Goal: Task Accomplishment & Management: Use online tool/utility

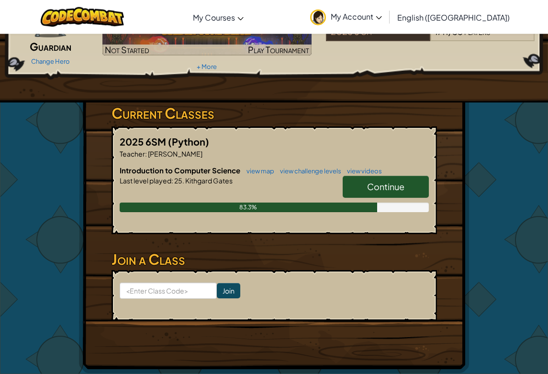
scroll to position [95, 0]
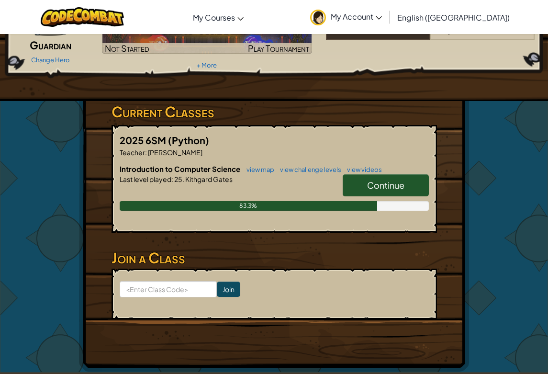
click at [400, 190] on span "Continue" at bounding box center [385, 184] width 37 height 11
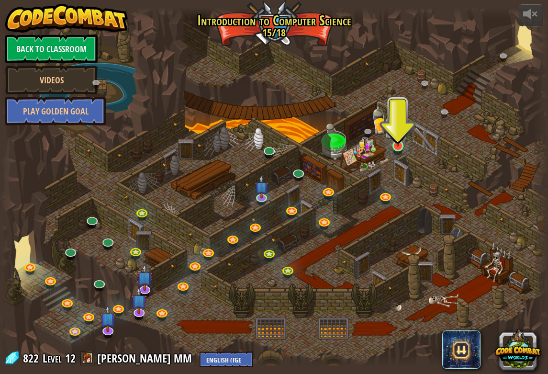
click at [401, 144] on img at bounding box center [398, 131] width 14 height 32
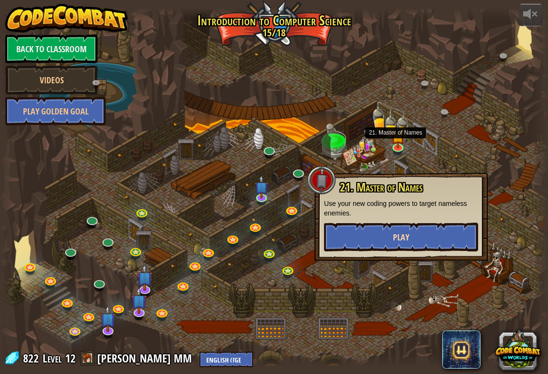
click at [430, 234] on button "Play" at bounding box center [401, 237] width 154 height 29
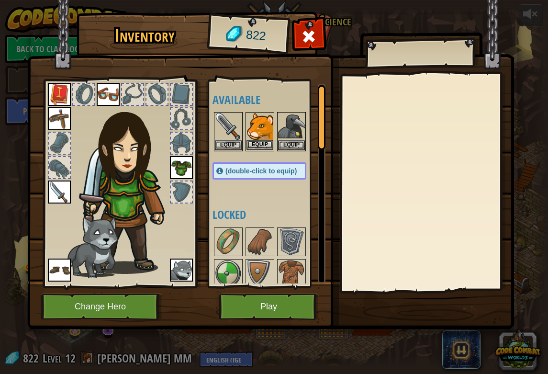
click at [269, 141] on button "Equip" at bounding box center [259, 145] width 27 height 10
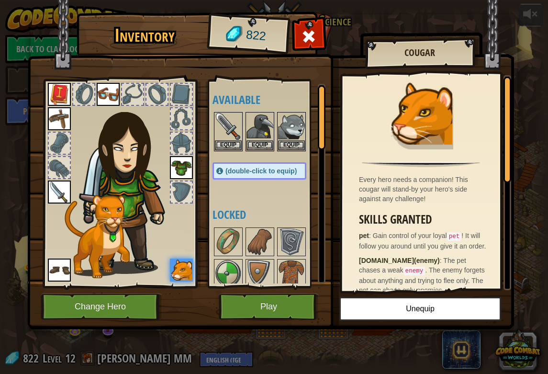
click at [292, 314] on button "Play" at bounding box center [269, 306] width 100 height 26
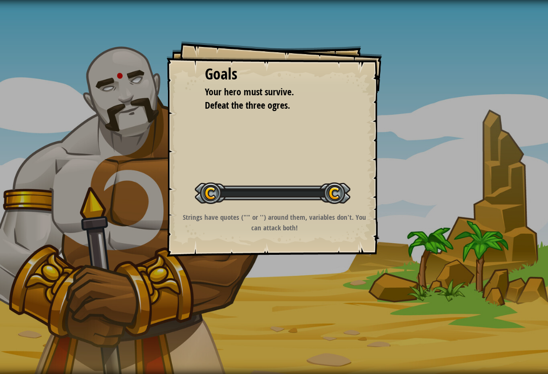
click at [301, 314] on div "Goals Your hero must survive. Defeat the three ogres. Start Level Error loading…" at bounding box center [274, 187] width 548 height 374
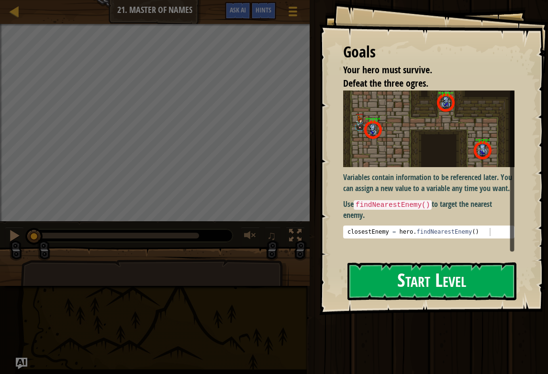
click at [454, 284] on button "Start Level" at bounding box center [431, 281] width 169 height 38
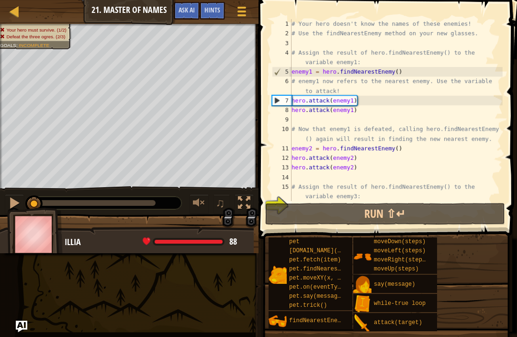
click at [485, 3] on span at bounding box center [389, 105] width 266 height 267
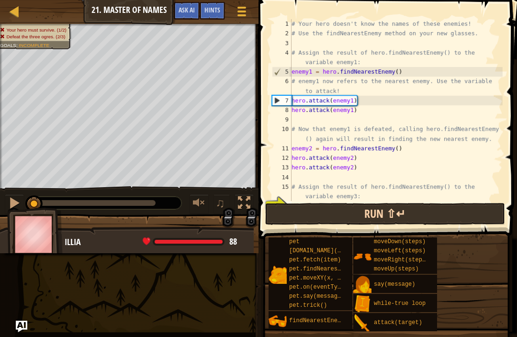
click at [416, 212] on button "Run ⇧↵" at bounding box center [385, 214] width 240 height 22
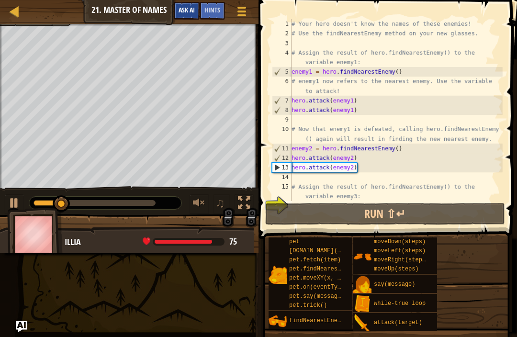
click at [186, 13] on span "Ask AI" at bounding box center [187, 9] width 16 height 9
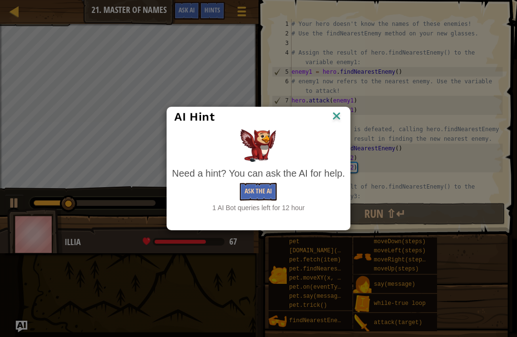
click at [269, 184] on button "Ask the AI" at bounding box center [258, 192] width 37 height 18
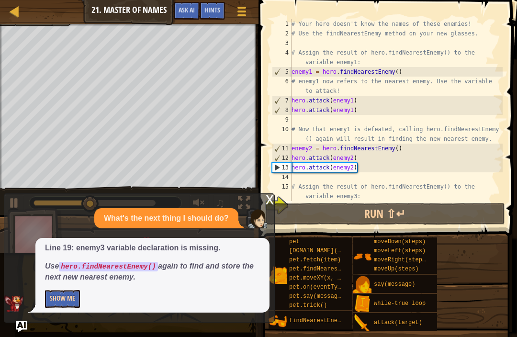
click at [61, 301] on button "Show Me" at bounding box center [62, 299] width 35 height 18
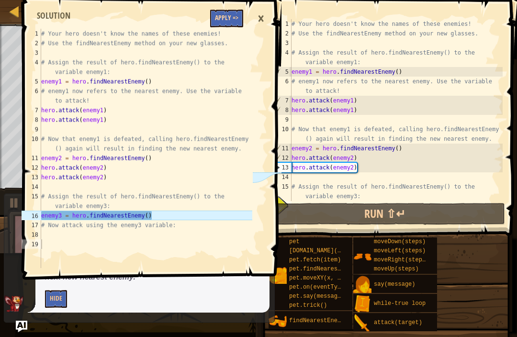
click at [227, 22] on button "Apply =>" at bounding box center [226, 19] width 33 height 18
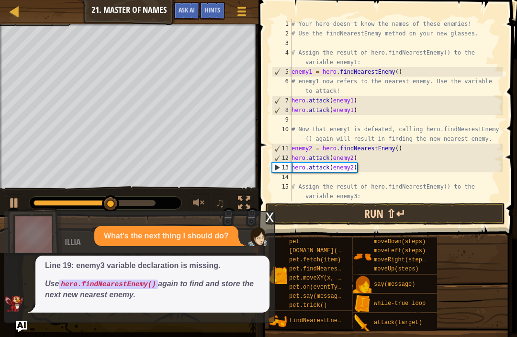
click at [318, 210] on button "Run ⇧↵" at bounding box center [385, 214] width 240 height 22
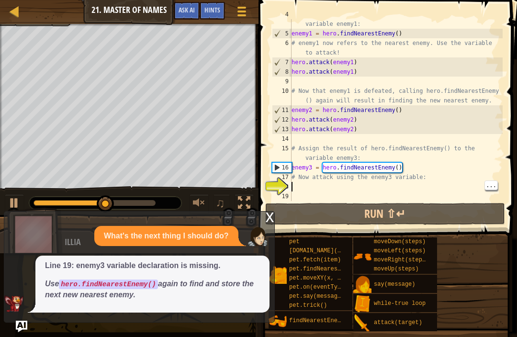
scroll to position [5, 0]
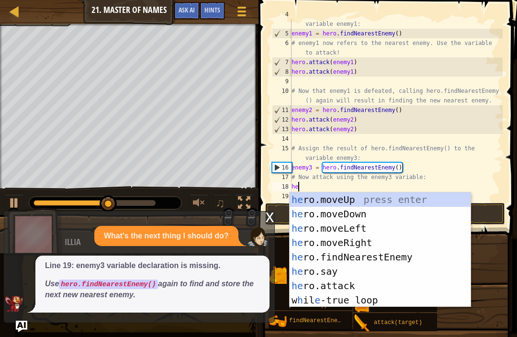
type textarea "her"
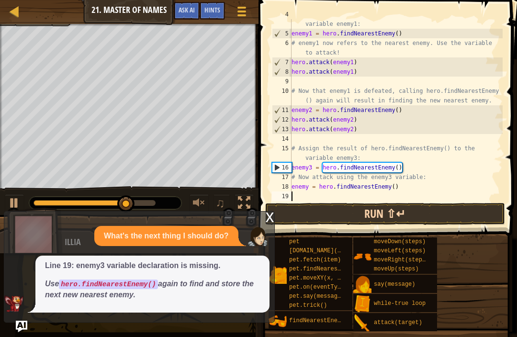
click at [438, 211] on button "Run ⇧↵" at bounding box center [385, 214] width 240 height 22
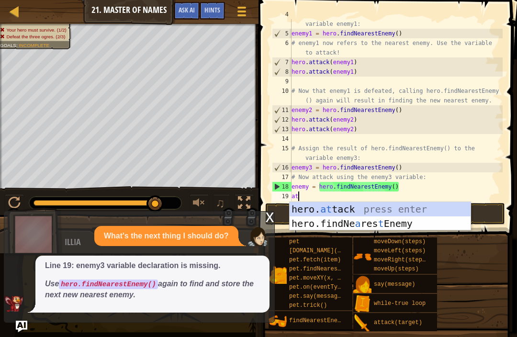
type textarea "hero.attack(enemy)"
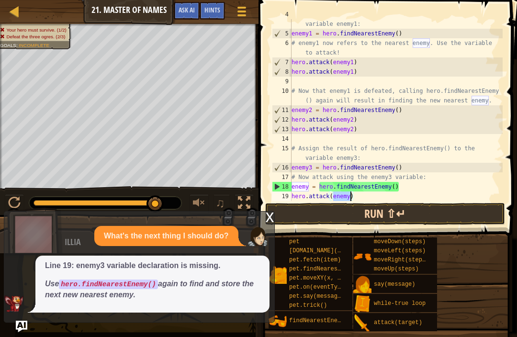
click at [401, 216] on button "Run ⇧↵" at bounding box center [385, 214] width 240 height 22
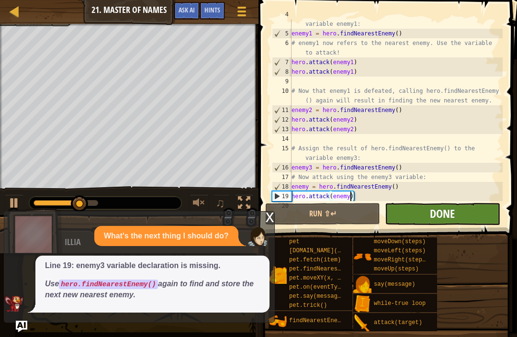
click at [451, 219] on span "Done" at bounding box center [442, 213] width 25 height 15
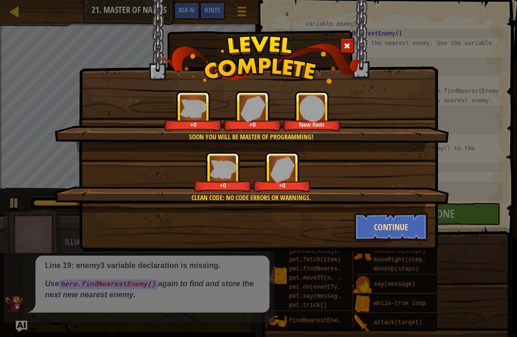
click at [378, 218] on button "Continue" at bounding box center [391, 226] width 74 height 29
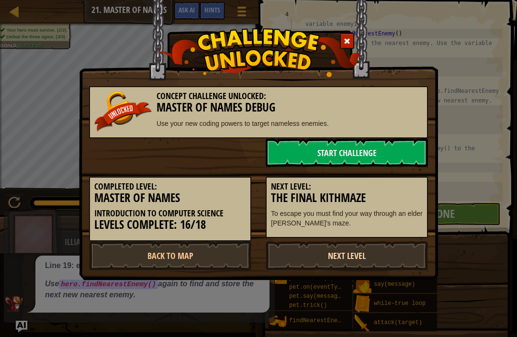
click at [375, 254] on link "Next Level" at bounding box center [347, 255] width 162 height 29
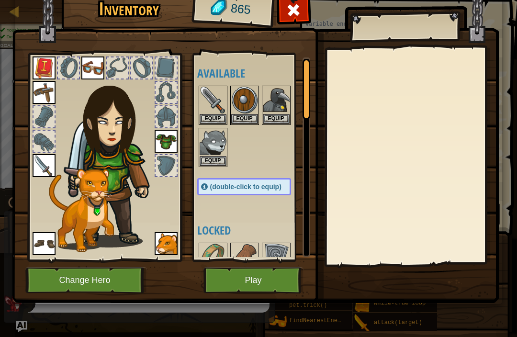
click at [232, 277] on button "Play" at bounding box center [253, 280] width 100 height 26
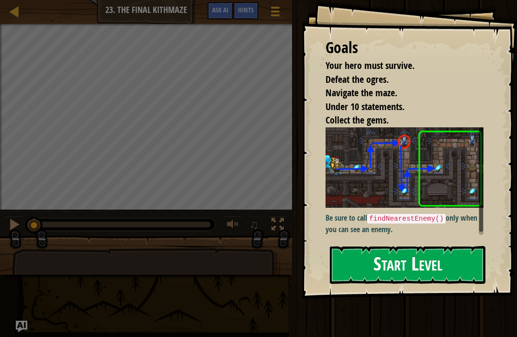
click at [400, 254] on button "Start Level" at bounding box center [408, 265] width 156 height 38
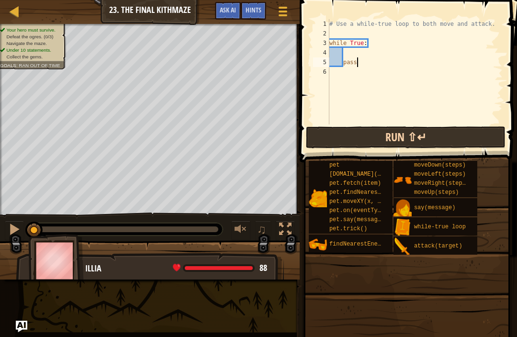
click at [376, 147] on button "Run ⇧↵" at bounding box center [406, 137] width 200 height 22
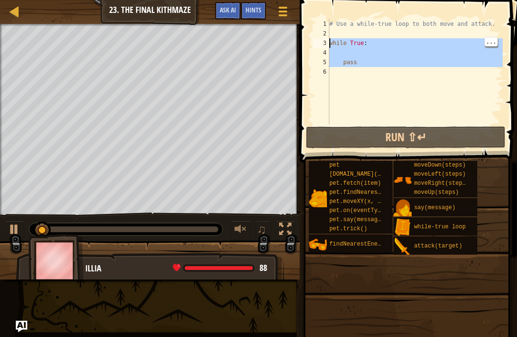
type textarea "\"
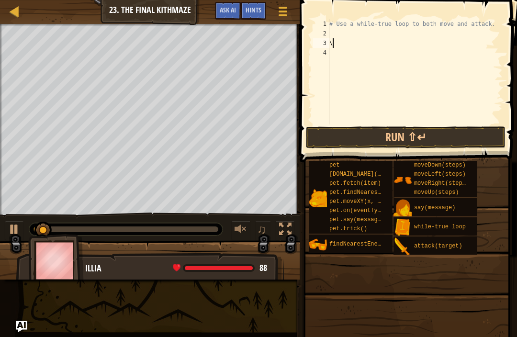
scroll to position [5, 0]
type textarea "# Use a while-true loop to both move and attack."
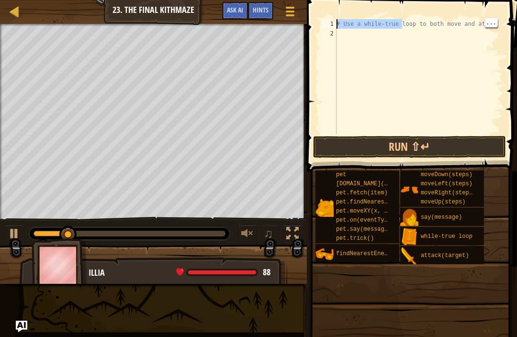
type textarea "# Use a while-true loop to both move and attac"
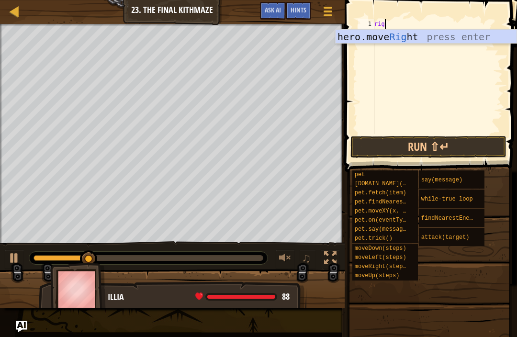
type textarea "right"
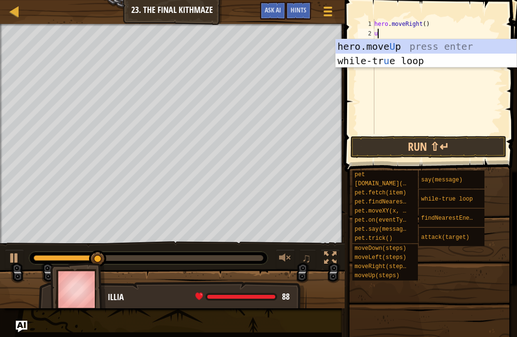
type textarea "up"
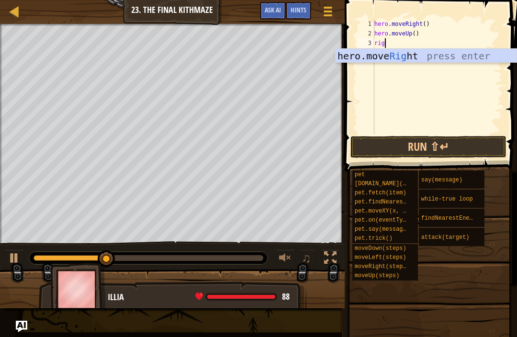
type textarea "right"
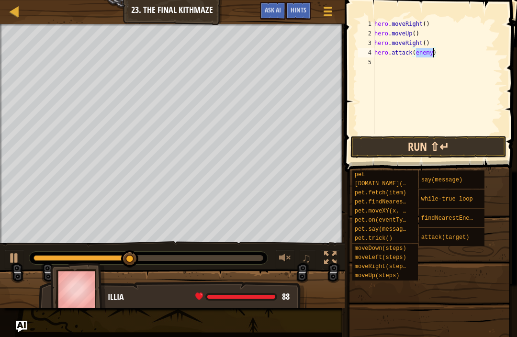
click at [391, 144] on button "Run ⇧↵" at bounding box center [428, 147] width 156 height 22
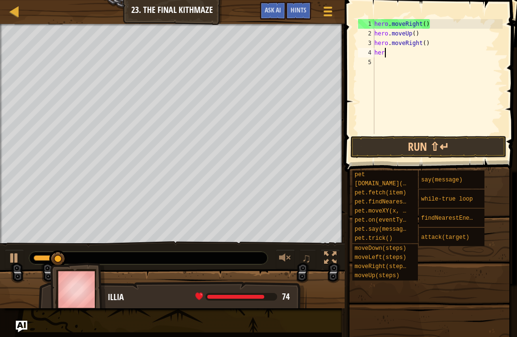
type textarea "h"
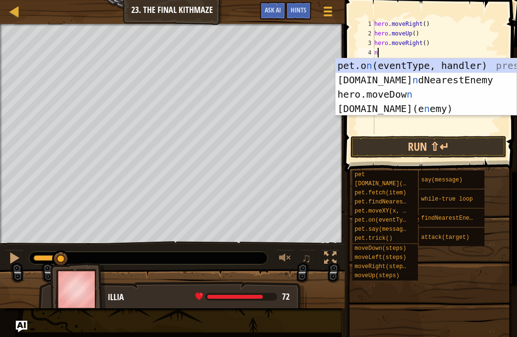
type textarea "nea"
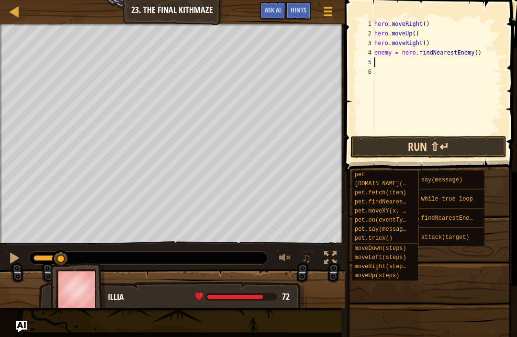
click at [408, 145] on button "Run ⇧↵" at bounding box center [428, 147] width 156 height 22
type textarea "t"
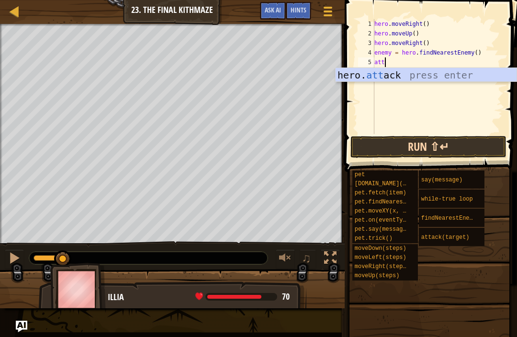
type textarea "hero.attack(enemy)"
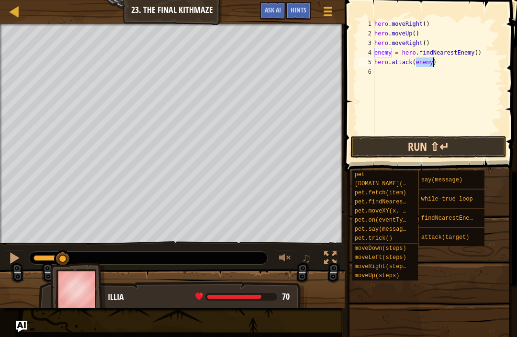
click at [454, 145] on button "Run ⇧↵" at bounding box center [428, 147] width 156 height 22
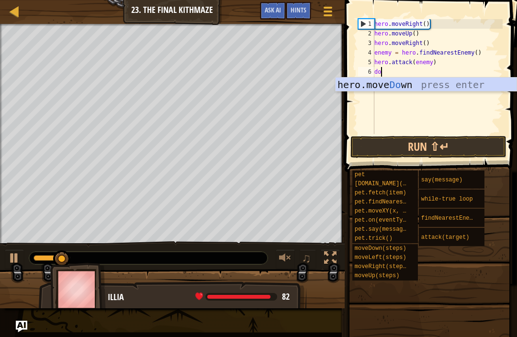
type textarea "down"
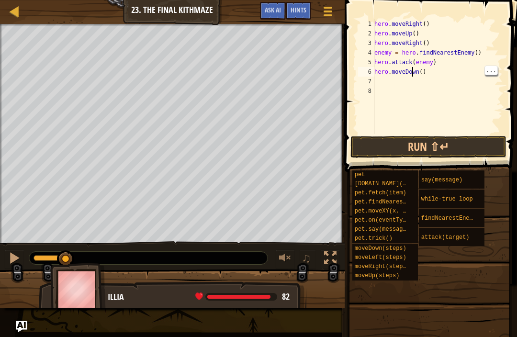
click at [423, 71] on div "hero . moveRight ( ) hero . moveUp ( ) hero . moveRight ( ) enemy = hero . find…" at bounding box center [437, 86] width 130 height 134
type textarea "hero.moveDown(2)"
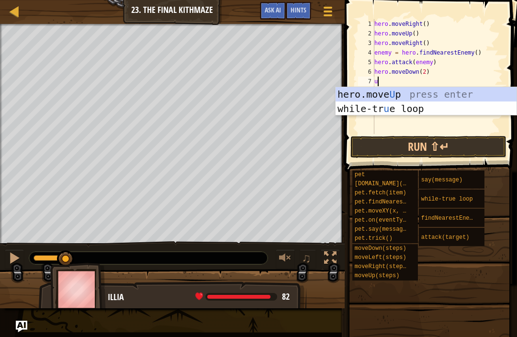
type textarea "up"
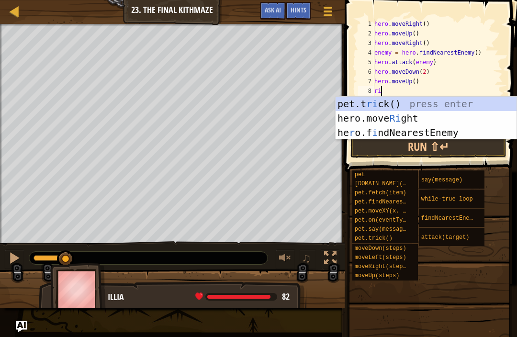
type textarea "rig"
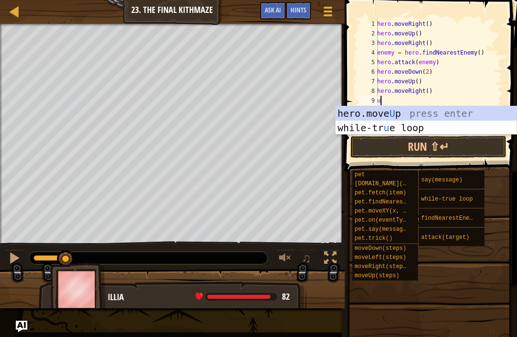
type textarea "up"
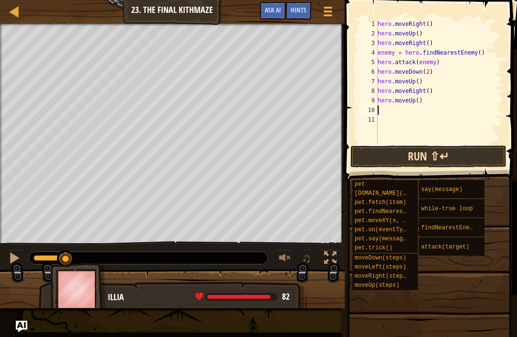
click at [439, 154] on button "Run ⇧↵" at bounding box center [428, 156] width 156 height 22
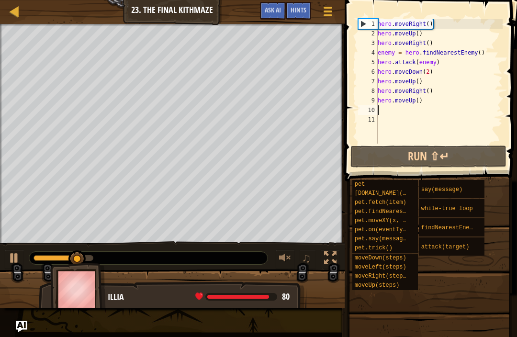
click at [423, 170] on span at bounding box center [429, 311] width 166 height 283
click at [379, 110] on div "hero . moveRight ( ) hero . moveUp ( ) hero . moveRight ( ) enemy = hero . find…" at bounding box center [439, 91] width 127 height 144
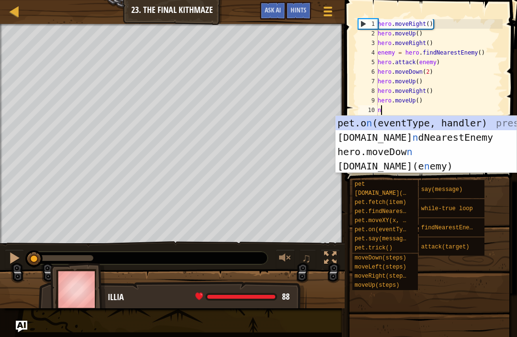
type textarea "ne"
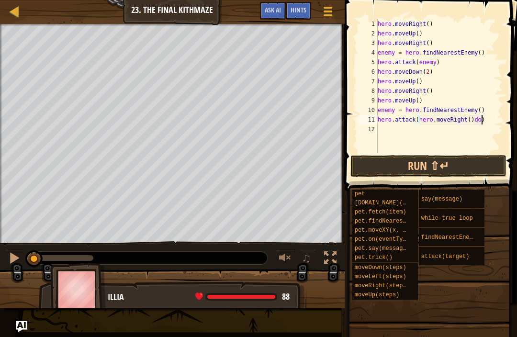
scroll to position [5, 9]
type textarea "hero.attack(hero.moveRight())"
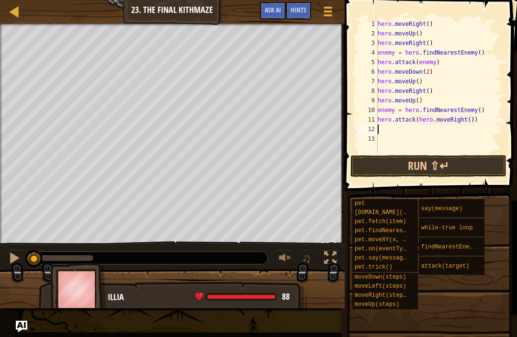
scroll to position [5, 0]
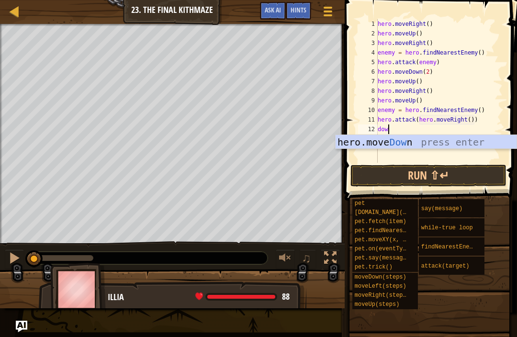
type textarea "dowm"
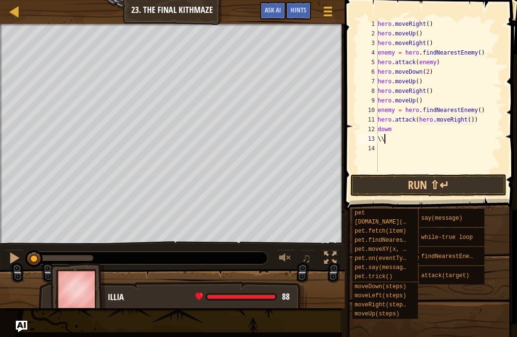
type textarea "\"
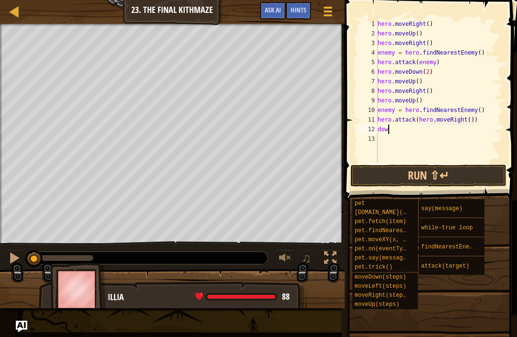
scroll to position [5, 0]
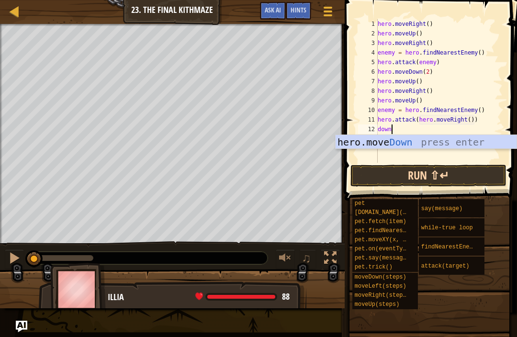
click at [443, 179] on button "Run ⇧↵" at bounding box center [428, 176] width 156 height 22
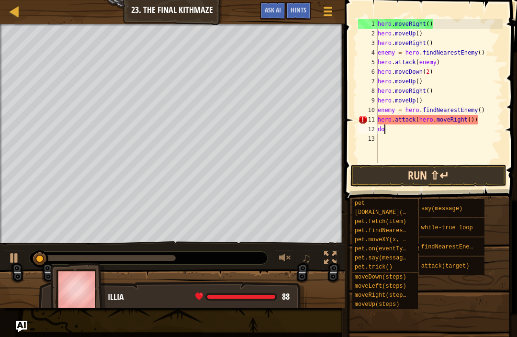
scroll to position [5, 0]
type textarea "d"
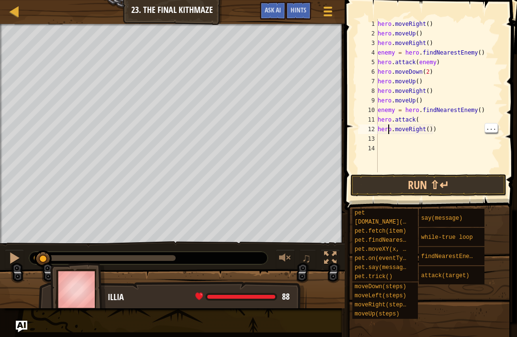
type textarea "hero.moveRight())"
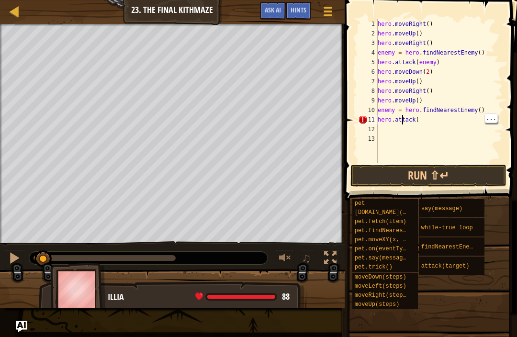
click at [416, 123] on div "hero . moveRight ( ) hero . moveUp ( ) hero . moveRight ( ) enemy = hero . find…" at bounding box center [439, 100] width 127 height 163
type textarea "h"
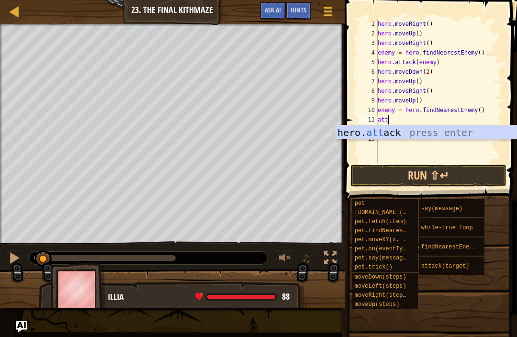
type textarea "hero.attack(enemy)"
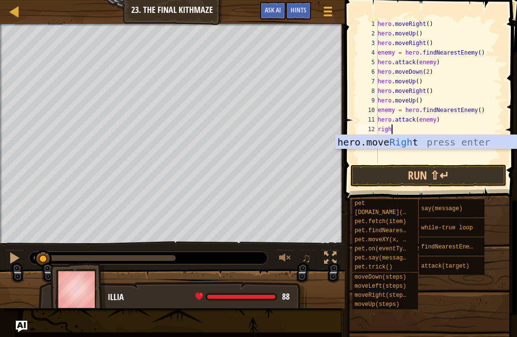
type textarea "right"
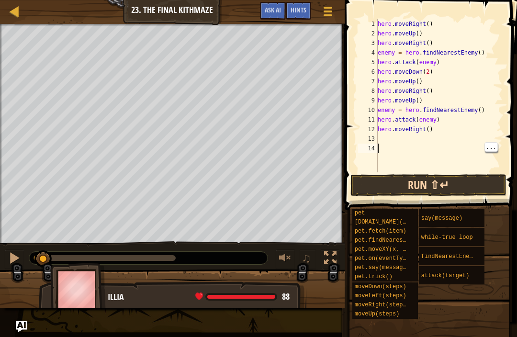
click at [478, 196] on button "Run ⇧↵" at bounding box center [428, 185] width 156 height 22
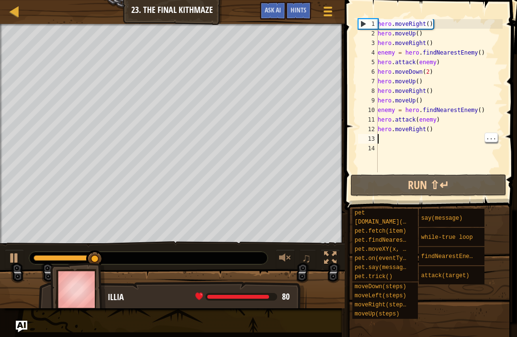
click at [381, 143] on div "hero . moveRight ( ) hero . moveUp ( ) hero . moveRight ( ) enemy = hero . find…" at bounding box center [439, 105] width 127 height 172
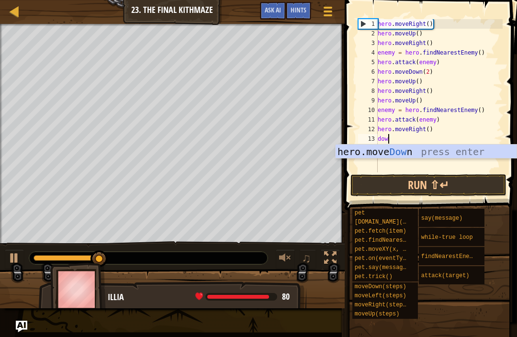
scroll to position [5, 0]
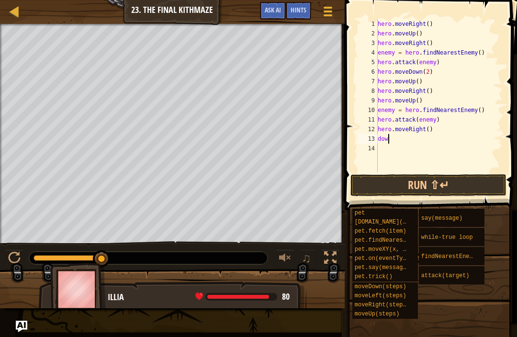
type textarea "down"
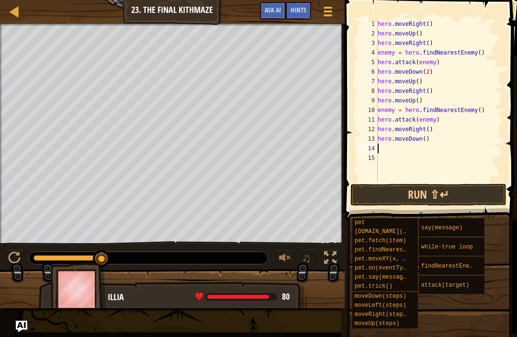
scroll to position [5, 0]
click at [427, 138] on div "hero . moveRight ( ) hero . moveUp ( ) hero . moveRight ( ) enemy = hero . find…" at bounding box center [439, 110] width 127 height 182
type textarea "hero.moveDown(2)"
type textarea "up"
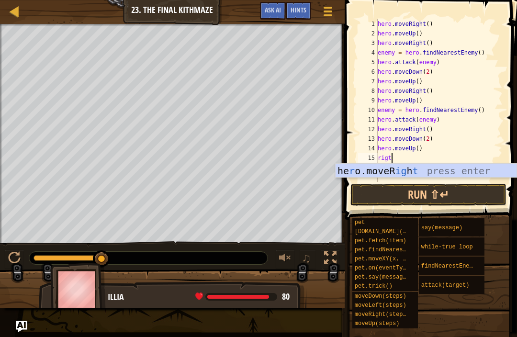
scroll to position [5, 0]
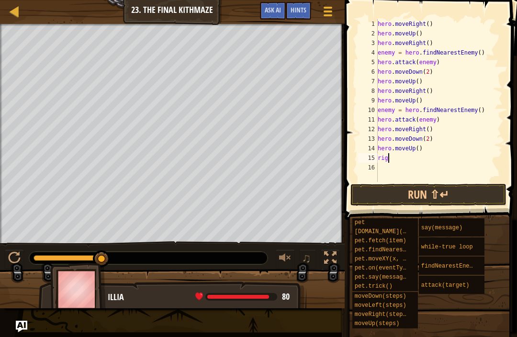
type textarea "right"
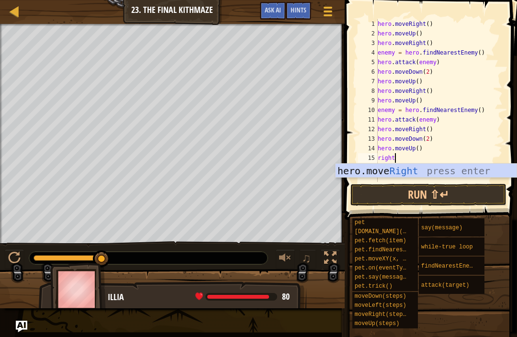
scroll to position [5, 0]
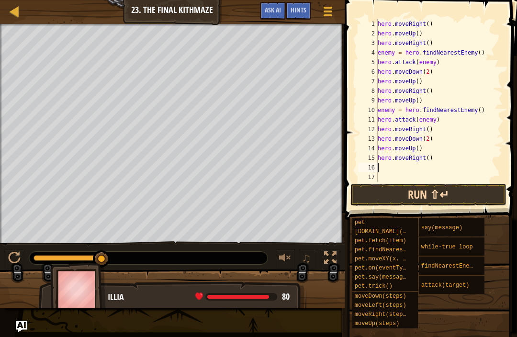
click at [473, 197] on button "Run ⇧↵" at bounding box center [428, 195] width 156 height 22
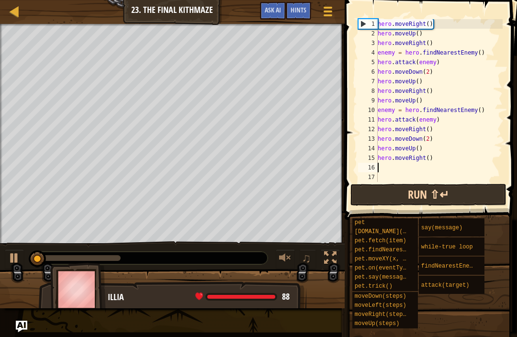
click at [478, 198] on button "Run ⇧↵" at bounding box center [428, 195] width 156 height 22
click at [476, 199] on button "Running" at bounding box center [428, 195] width 156 height 22
click at [476, 194] on button "Run ⇧↵" at bounding box center [428, 195] width 156 height 22
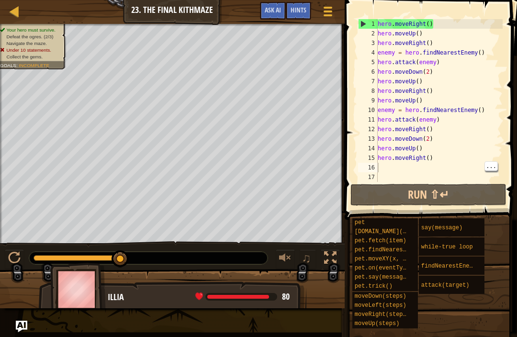
click at [393, 163] on div "hero . moveRight ( ) hero . moveUp ( ) hero . moveRight ( ) enemy = hero . find…" at bounding box center [439, 110] width 127 height 182
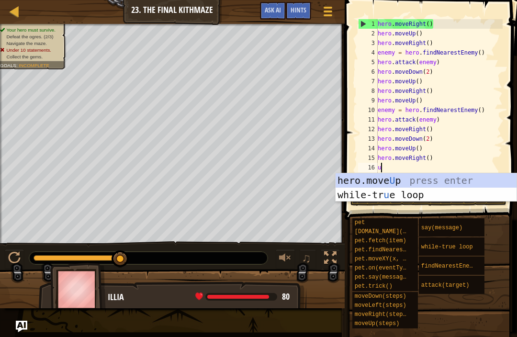
type textarea "up"
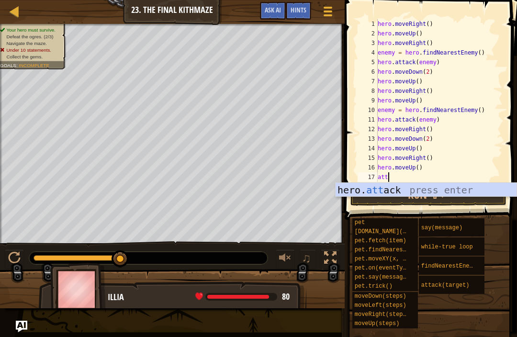
type textarea "a"
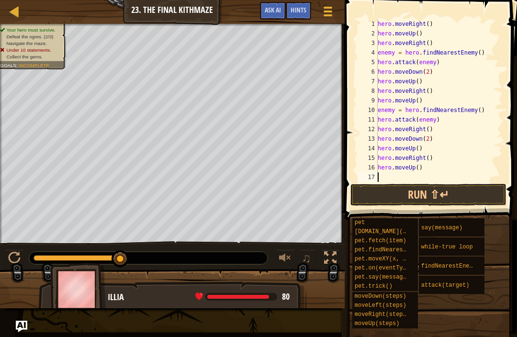
type textarea "ne"
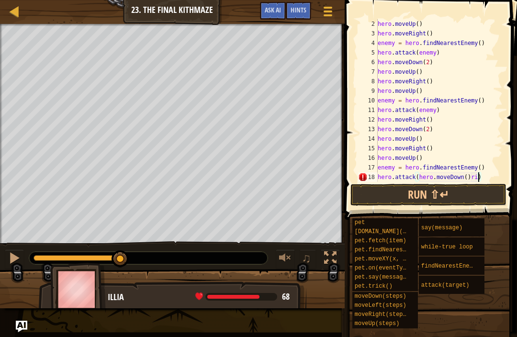
scroll to position [5, 8]
type textarea "hero.attack(hero.moveDown())"
type textarea "hero.attack(hero.moveDown()"
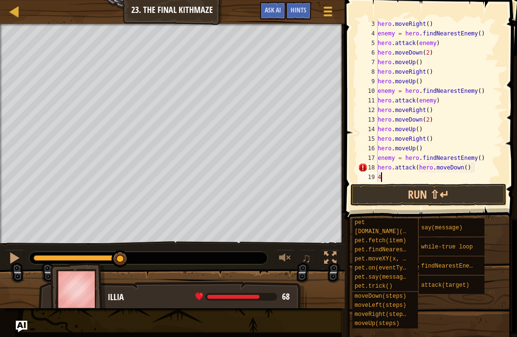
scroll to position [19, 0]
type textarea "4"
type textarea "r"
click at [424, 167] on div "hero . moveRight ( ) enemy = hero . findNearestEnemy ( ) hero . attack ( enemy …" at bounding box center [439, 110] width 127 height 182
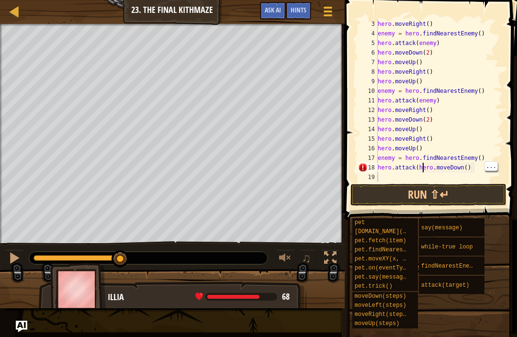
click at [420, 167] on div "hero . moveRight ( ) enemy = hero . findNearestEnemy ( ) hero . attack ( enemy …" at bounding box center [439, 110] width 127 height 182
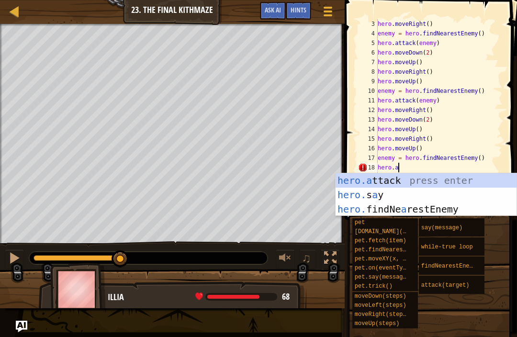
scroll to position [5, 1]
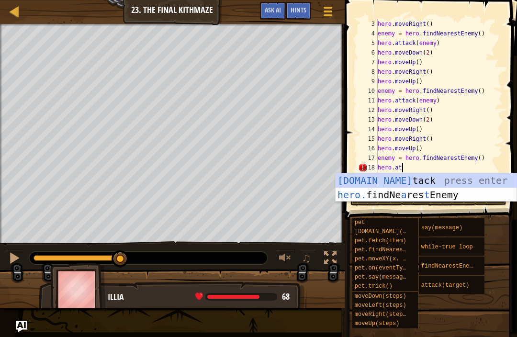
type textarea "hero.attack(enemy)"
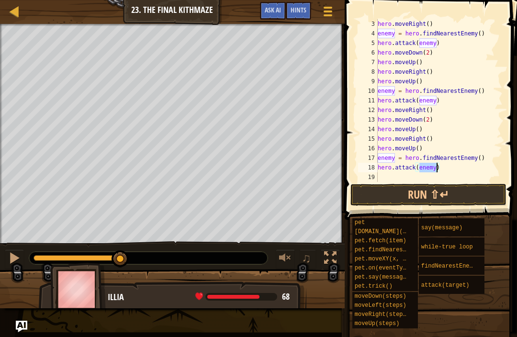
scroll to position [5, 0]
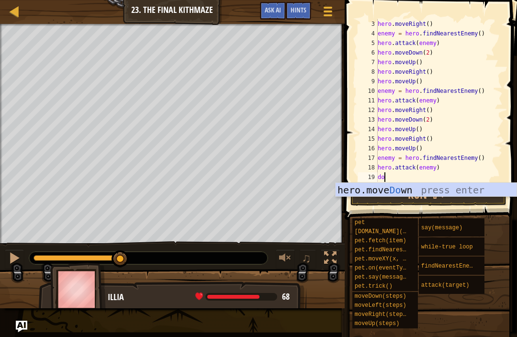
type textarea "dow"
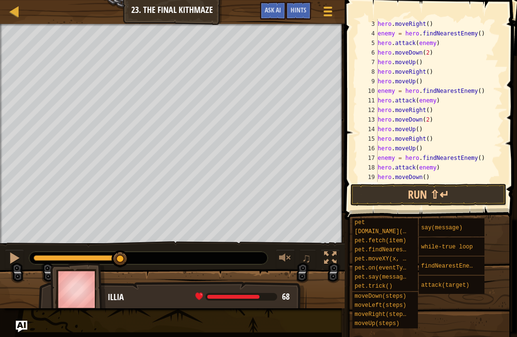
scroll to position [38, 0]
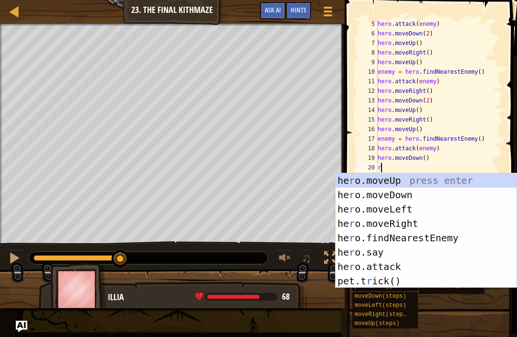
type textarea "rig"
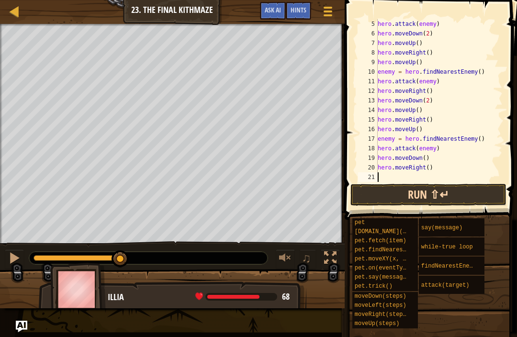
click at [473, 192] on button "Run ⇧↵" at bounding box center [428, 195] width 156 height 22
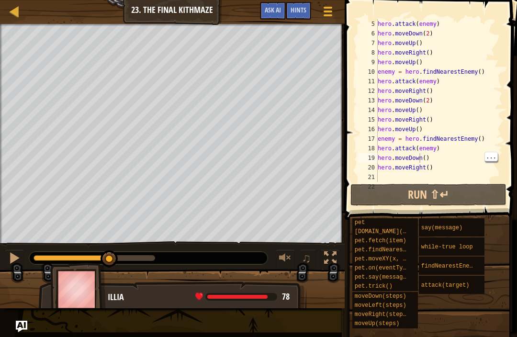
click at [419, 155] on div "hero . attack ( enemy ) hero . moveDown ( 2 ) hero . moveUp ( ) hero . moveRigh…" at bounding box center [439, 110] width 127 height 182
type textarea "hero.moveDown()"
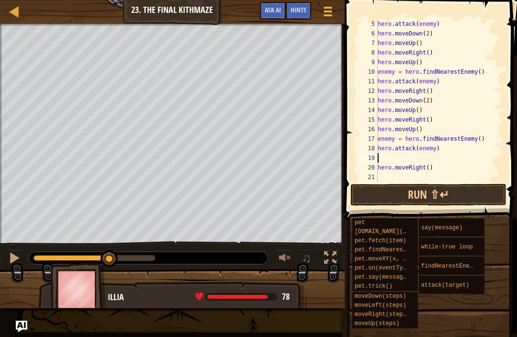
type textarea "hero.attack(enemy)"
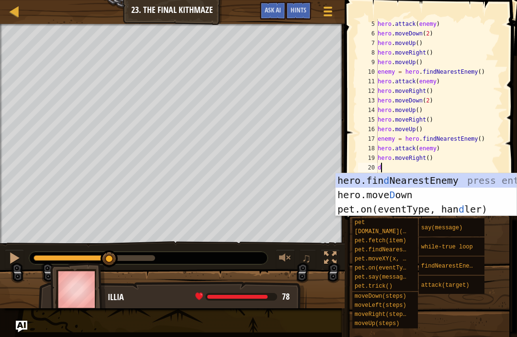
type textarea "dow"
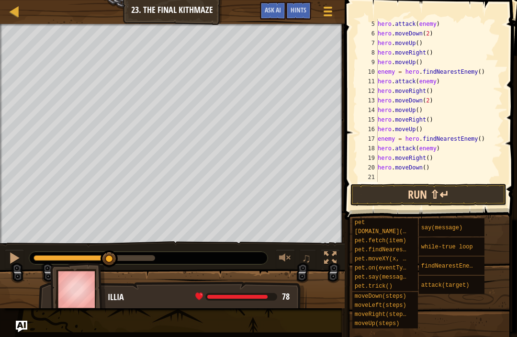
click at [472, 203] on button "Run ⇧↵" at bounding box center [428, 195] width 156 height 22
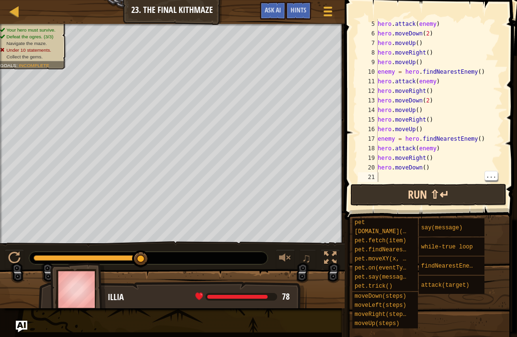
click at [387, 185] on button "Run ⇧↵" at bounding box center [428, 195] width 156 height 22
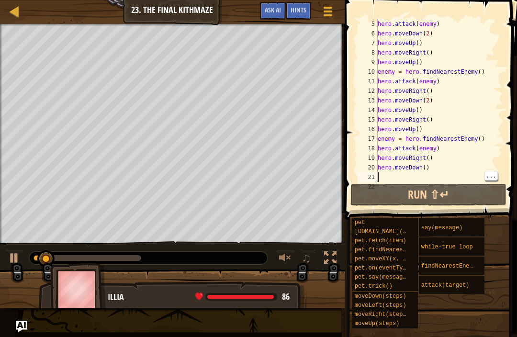
click at [385, 174] on div "hero . attack ( enemy ) hero . moveDown ( 2 ) hero . moveUp ( ) hero . moveRigh…" at bounding box center [439, 110] width 127 height 182
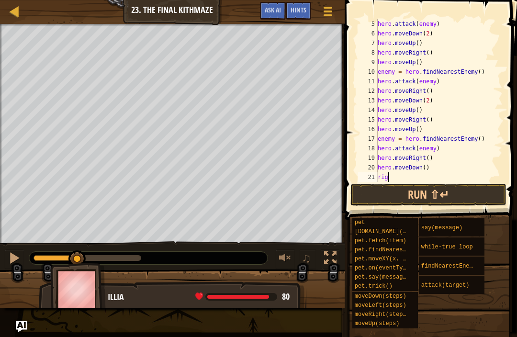
scroll to position [5, 0]
type textarea "rig"
click at [471, 197] on button "Run ⇧↵" at bounding box center [428, 195] width 156 height 22
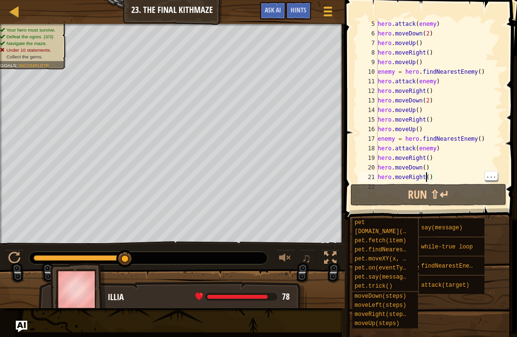
click at [427, 177] on div "hero . attack ( enemy ) hero . moveDown ( 2 ) hero . moveUp ( ) hero . moveRigh…" at bounding box center [439, 110] width 127 height 182
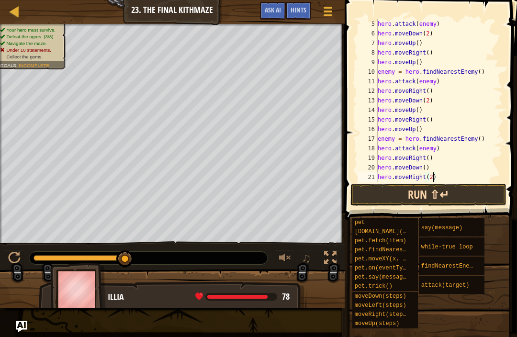
click at [489, 203] on button "Run ⇧↵" at bounding box center [428, 195] width 156 height 22
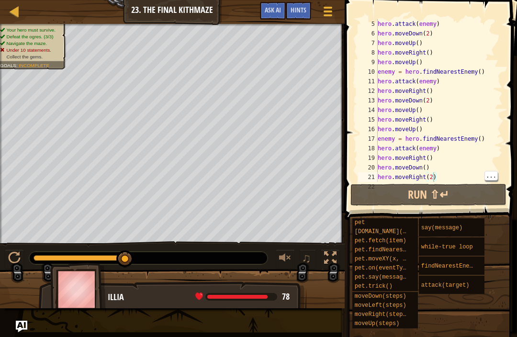
click at [435, 178] on div "hero . attack ( enemy ) hero . moveDown ( 2 ) hero . moveUp ( ) hero . moveRigh…" at bounding box center [439, 110] width 127 height 182
click at [431, 175] on div "hero . attack ( enemy ) hero . moveDown ( 2 ) hero . moveUp ( ) hero . moveRigh…" at bounding box center [439, 110] width 127 height 182
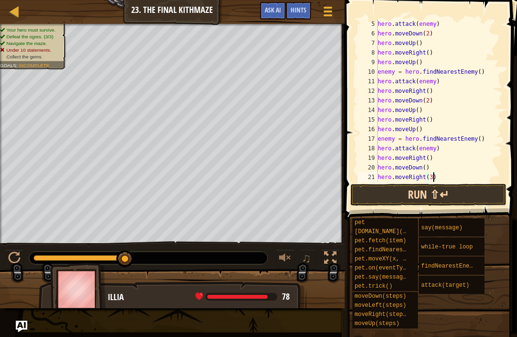
click at [496, 187] on button "Run ⇧↵" at bounding box center [428, 195] width 156 height 22
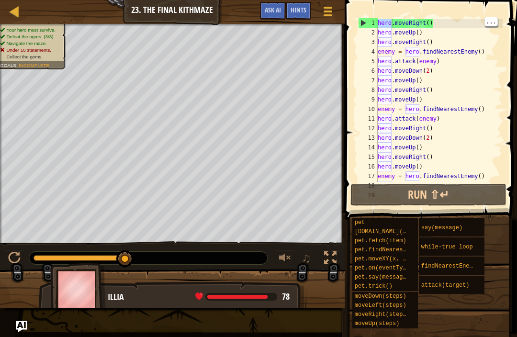
scroll to position [0, 0]
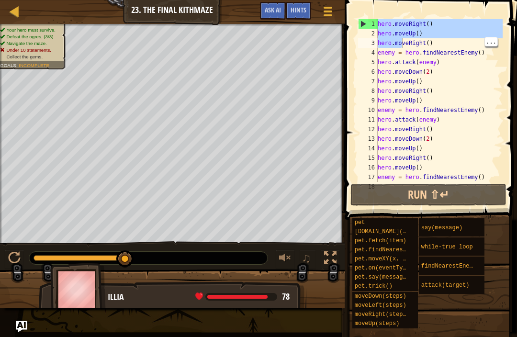
click at [480, 93] on div "hero . moveRight ( ) hero . moveUp ( ) hero . moveRight ( ) enemy = hero . find…" at bounding box center [439, 110] width 127 height 182
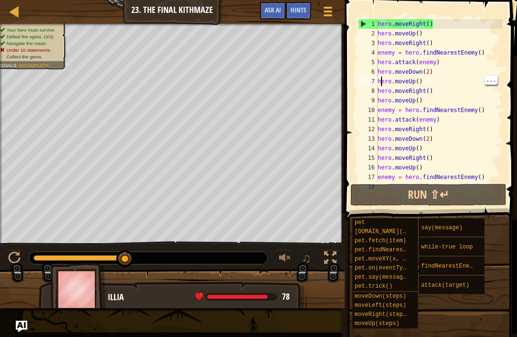
scroll to position [5, 3]
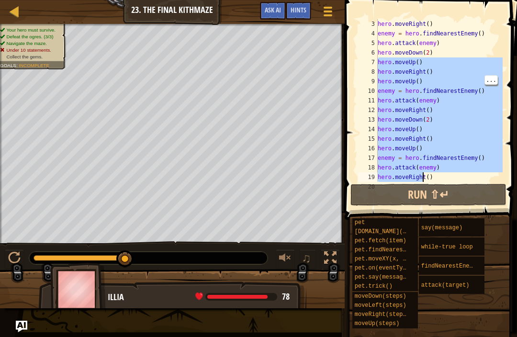
type textarea "hero.moveDown() hero.moveRight(3)"
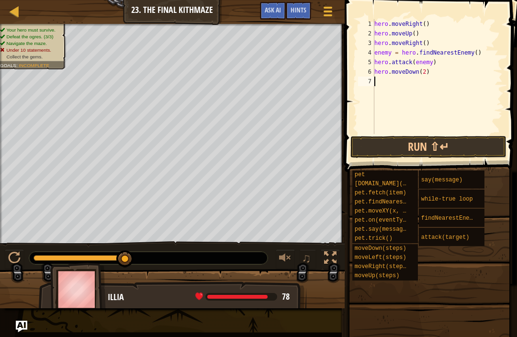
click at [381, 17] on span at bounding box center [432, 72] width 180 height 200
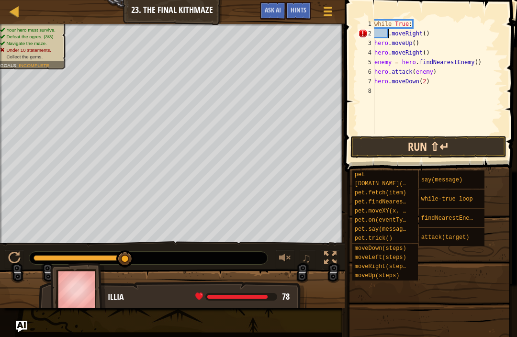
click at [479, 145] on button "Run ⇧↵" at bounding box center [428, 147] width 156 height 22
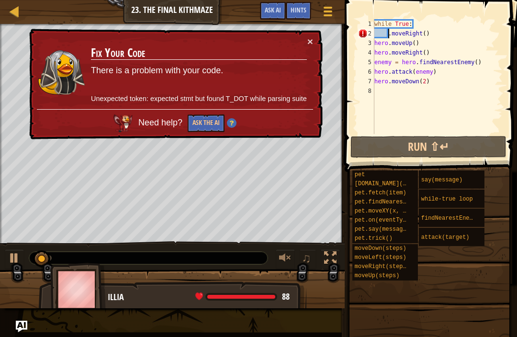
click at [305, 48] on h3 "Fix Your Code" at bounding box center [199, 52] width 216 height 13
click at [305, 40] on td "Fix Your Code There is a problem with your code. Unexpected token: expected stm…" at bounding box center [198, 72] width 217 height 73
click at [309, 46] on button "×" at bounding box center [310, 41] width 6 height 10
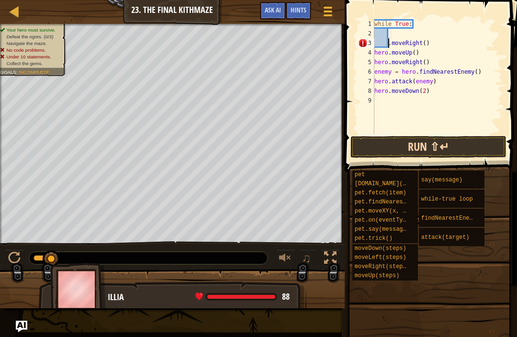
click at [425, 155] on button "Run ⇧↵" at bounding box center [428, 147] width 156 height 22
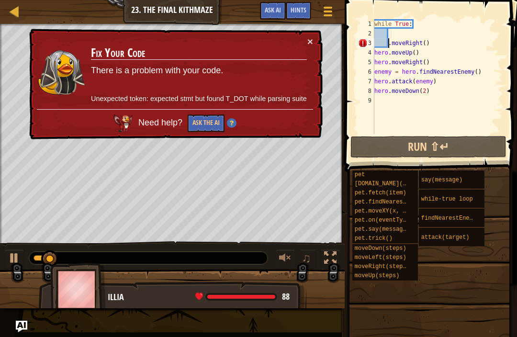
click at [303, 37] on td "Fix Your Code There is a problem with your code. Unexpected token: expected stm…" at bounding box center [198, 72] width 217 height 73
click at [311, 44] on button "×" at bounding box center [310, 41] width 6 height 10
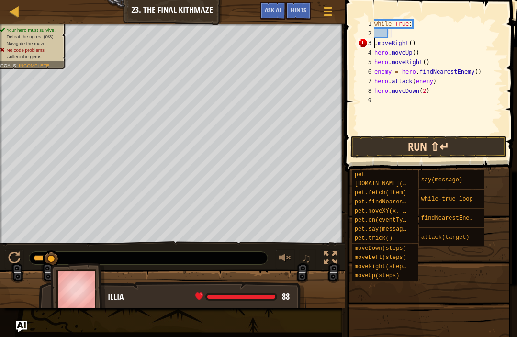
click at [455, 148] on button "Run ⇧↵" at bounding box center [428, 147] width 156 height 22
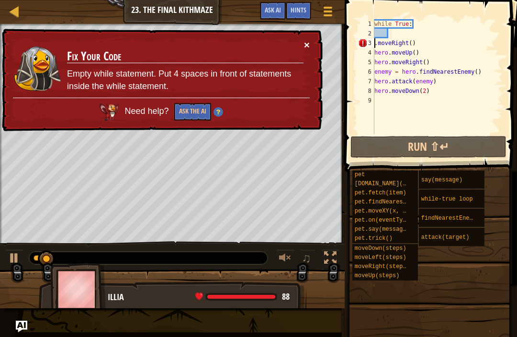
click at [307, 46] on button "×" at bounding box center [307, 45] width 6 height 10
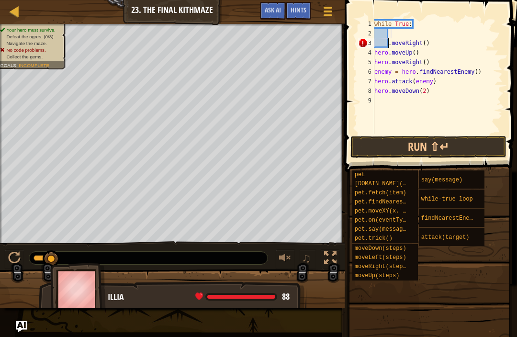
type textarea "hero.moveUp()"
click at [458, 143] on button "Run ⇧↵" at bounding box center [428, 147] width 156 height 22
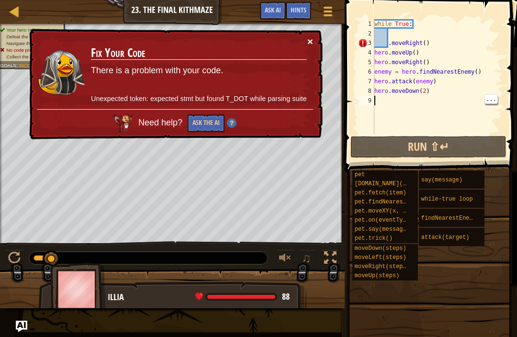
click at [308, 40] on button "×" at bounding box center [310, 41] width 6 height 10
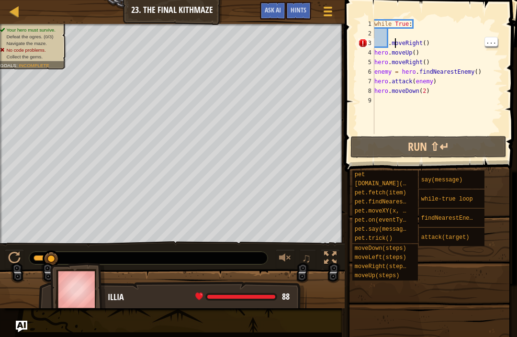
click at [395, 44] on div "while True : . moveRight ( ) hero . moveUp ( ) hero . moveRight ( ) enemy = her…" at bounding box center [437, 86] width 130 height 134
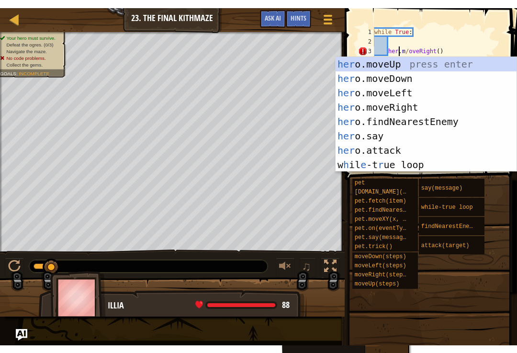
scroll to position [5, 2]
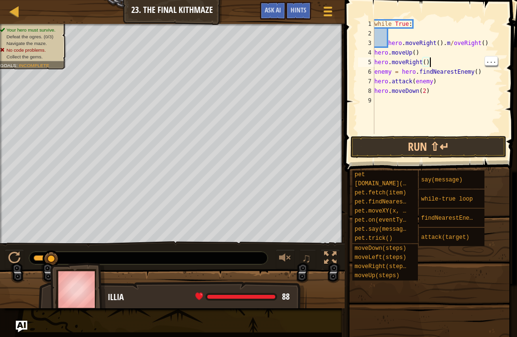
click at [463, 61] on div "while True : hero . moveRight ( ) . m / oveRight ( ) hero . moveUp ( ) hero . m…" at bounding box center [437, 86] width 130 height 134
click at [477, 138] on button "Run ⇧↵" at bounding box center [428, 147] width 156 height 22
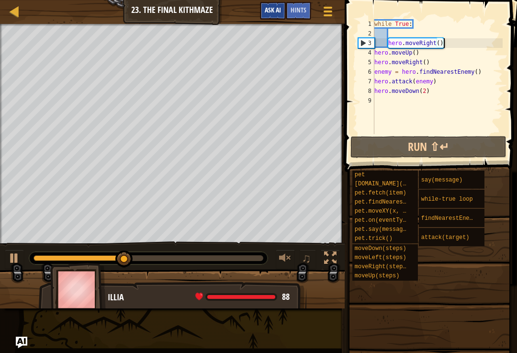
click at [267, 17] on button "Ask AI" at bounding box center [273, 11] width 26 height 18
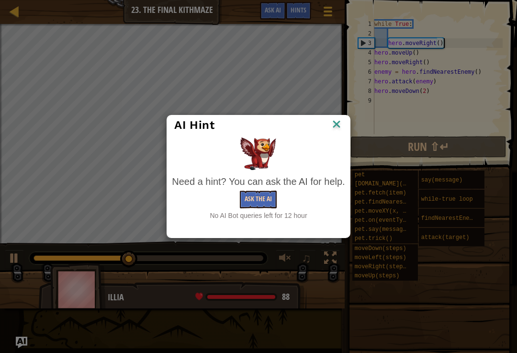
click at [247, 192] on button "Ask the AI" at bounding box center [258, 199] width 37 height 18
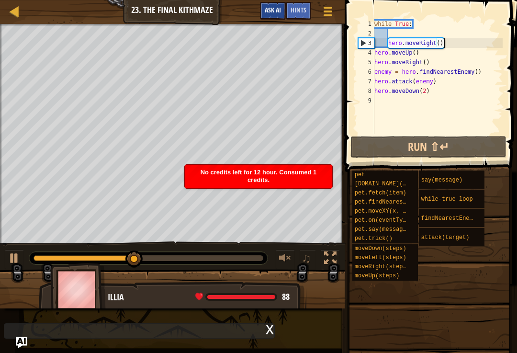
click at [285, 7] on button "Ask AI" at bounding box center [273, 11] width 26 height 18
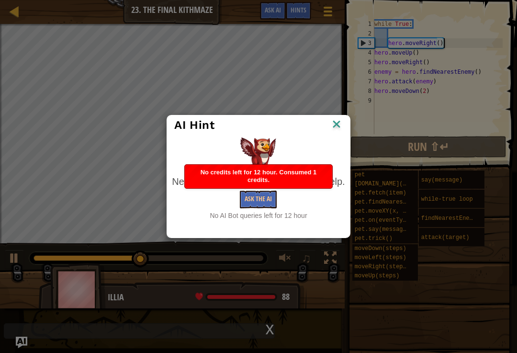
click at [331, 130] on img at bounding box center [336, 125] width 12 height 14
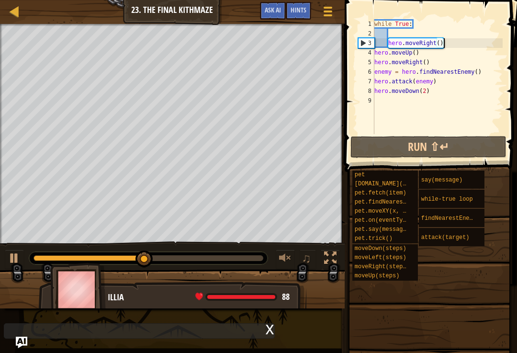
click at [306, 0] on div "Map Introduction to Computer Science 23. The Final Kithmaze Game Menu Done Hint…" at bounding box center [172, 12] width 345 height 24
click at [300, 13] on span "Hints" at bounding box center [298, 9] width 16 height 9
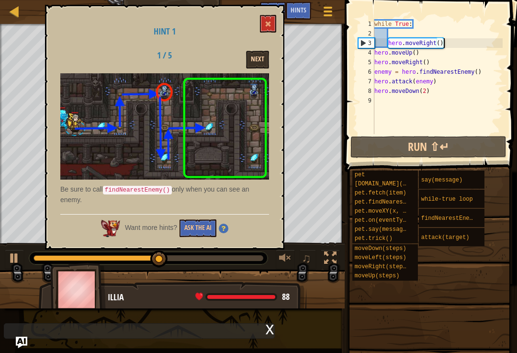
click at [255, 58] on button "Next" at bounding box center [257, 60] width 23 height 18
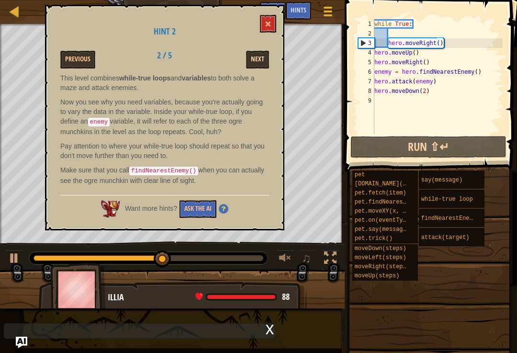
click at [261, 60] on button "Next" at bounding box center [257, 60] width 23 height 18
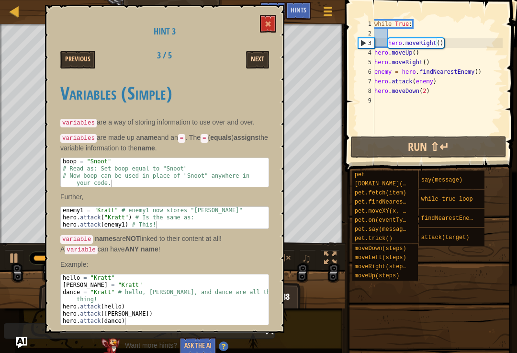
click at [262, 65] on button "Next" at bounding box center [257, 60] width 23 height 18
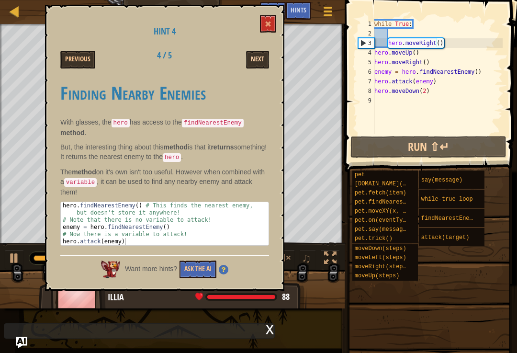
click at [264, 62] on button "Next" at bounding box center [257, 60] width 23 height 18
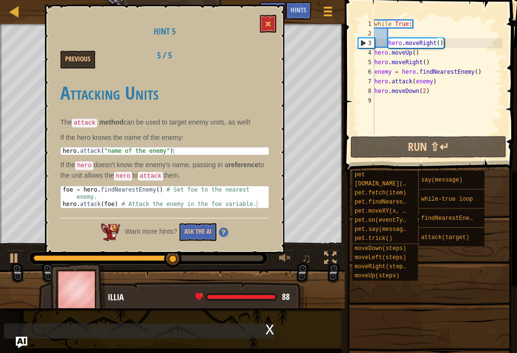
click at [265, 61] on div "Previous 5 / 5" at bounding box center [164, 60] width 223 height 18
click at [267, 27] on span at bounding box center [268, 24] width 7 height 7
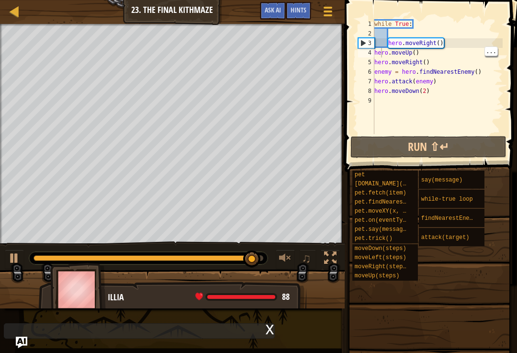
click at [380, 54] on div "while True : hero . moveRight ( ) hero . moveUp ( ) hero . moveRight ( ) enemy …" at bounding box center [437, 86] width 130 height 134
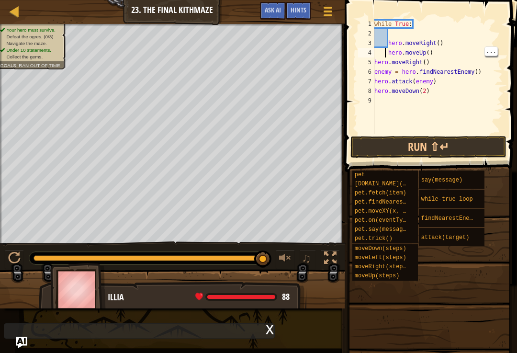
click at [384, 54] on div "while True : hero . moveRight ( ) hero . moveUp ( ) hero . moveRight ( ) enemy …" at bounding box center [437, 86] width 130 height 134
click at [384, 53] on div "while True : hero . moveRight ( ) hero . moveUp ( ) hero . moveRight ( ) enemy …" at bounding box center [437, 86] width 130 height 134
click at [373, 83] on div "7" at bounding box center [366, 82] width 16 height 10
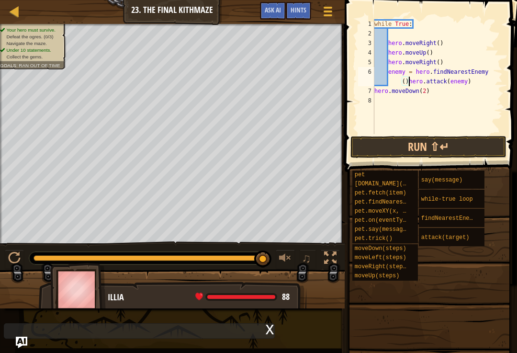
type textarea "hero.attack(enemy)"
type textarea "hero.moveDown(2)"
click at [444, 133] on div "while True : hero . moveRight ( ) hero . moveUp ( ) hero . moveRight ( ) enemy …" at bounding box center [437, 86] width 130 height 134
click at [482, 141] on button "Run ⇧↵" at bounding box center [428, 147] width 156 height 22
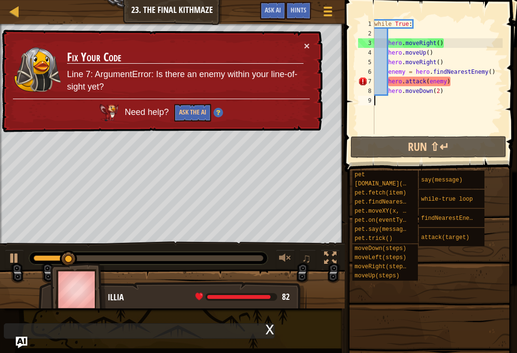
click at [303, 53] on h3 "Fix Your Code" at bounding box center [185, 57] width 236 height 13
click at [304, 45] on button "×" at bounding box center [307, 46] width 6 height 10
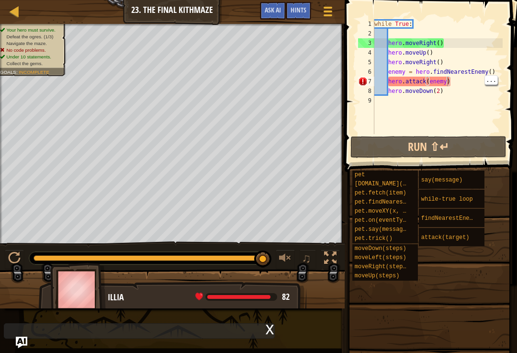
click at [448, 80] on div "while True : hero . moveRight ( ) hero . moveUp ( ) hero . moveRight ( ) enemy …" at bounding box center [437, 86] width 130 height 134
click at [455, 83] on div "while True : hero . moveRight ( ) hero . moveUp ( ) hero . moveRight ( ) enemy …" at bounding box center [437, 86] width 130 height 134
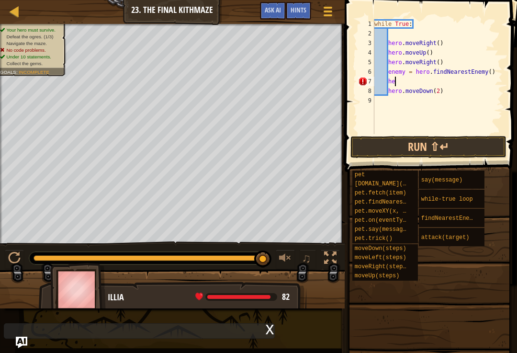
type textarea "h"
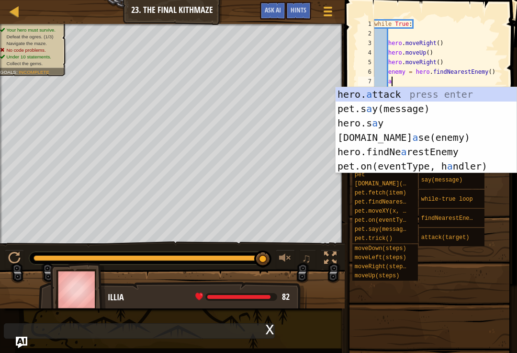
scroll to position [5, 1]
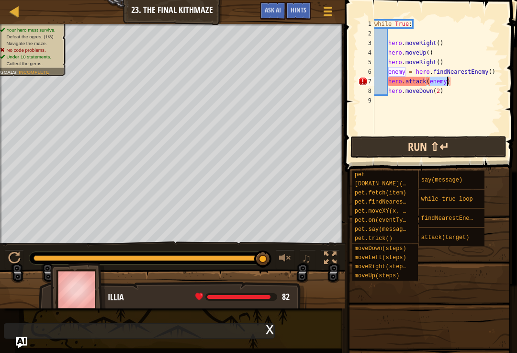
click at [460, 144] on button "Run ⇧↵" at bounding box center [428, 147] width 156 height 22
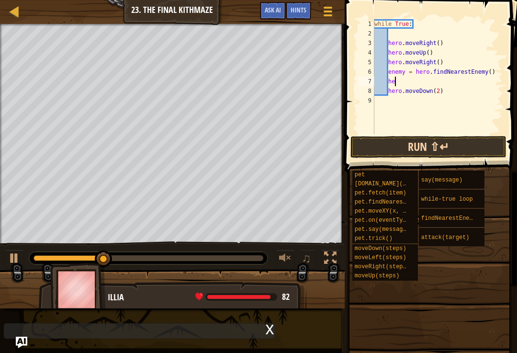
type textarea "h"
click at [499, 148] on button "Run ⇧↵" at bounding box center [428, 147] width 156 height 22
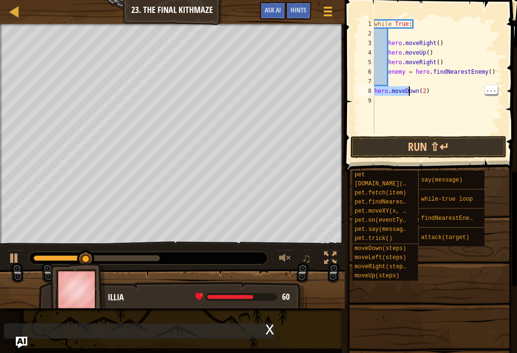
type textarea "hero.moveDown(2)"
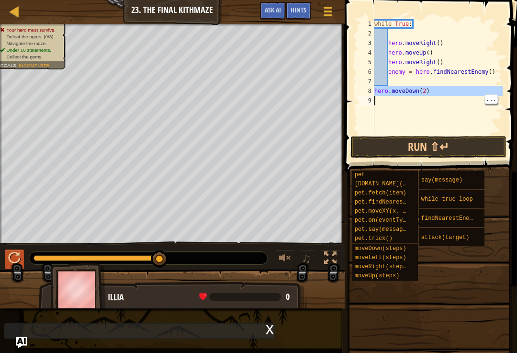
click at [22, 256] on button at bounding box center [14, 259] width 19 height 20
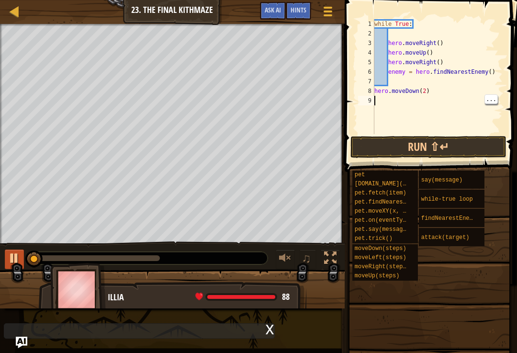
scroll to position [5, 0]
click at [23, 264] on button at bounding box center [14, 259] width 19 height 20
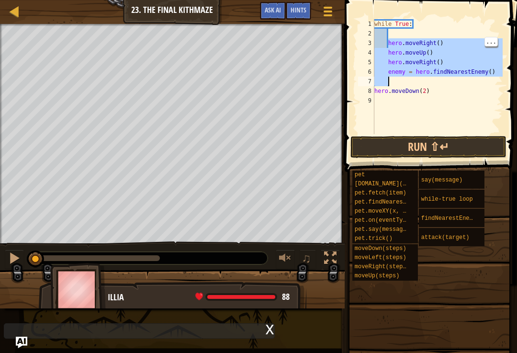
type textarea "hero.moveDown(2)"
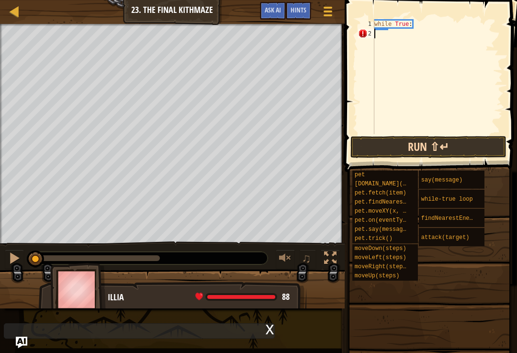
click at [394, 137] on button "Run ⇧↵" at bounding box center [428, 147] width 156 height 22
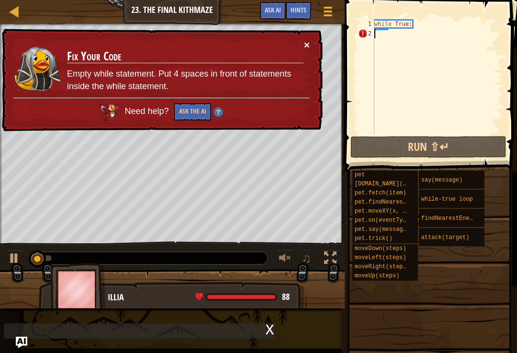
click at [304, 47] on button "×" at bounding box center [307, 45] width 6 height 10
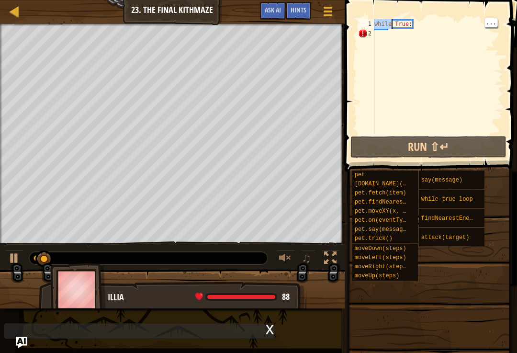
type textarea "while True:"
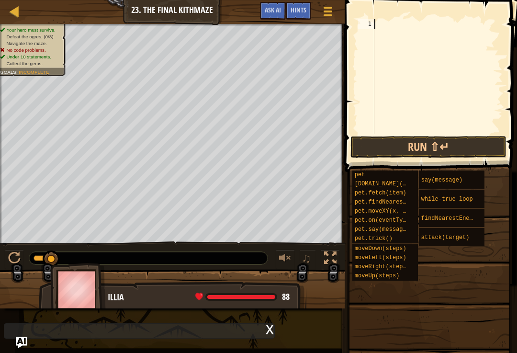
click at [172, 326] on div "x" at bounding box center [139, 330] width 271 height 15
click at [266, 324] on div "x" at bounding box center [270, 329] width 9 height 10
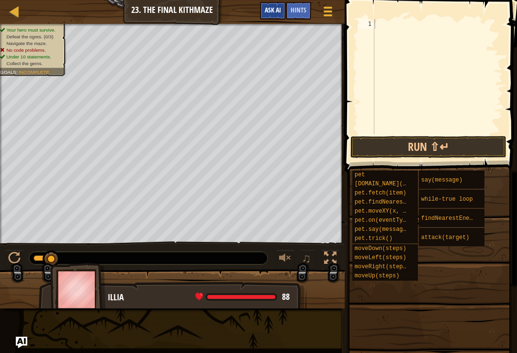
click at [283, 12] on button "Ask AI" at bounding box center [273, 11] width 26 height 18
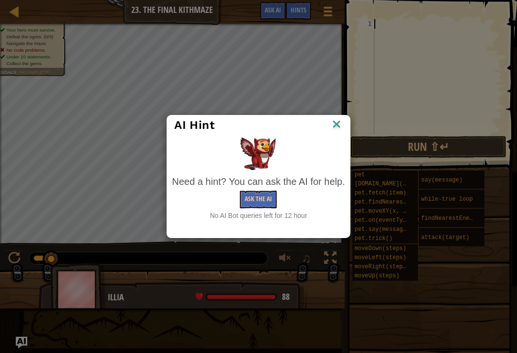
click at [332, 129] on img at bounding box center [336, 125] width 12 height 14
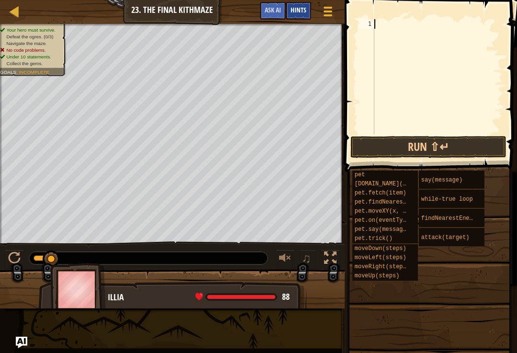
click at [305, 11] on span "Hints" at bounding box center [298, 9] width 16 height 9
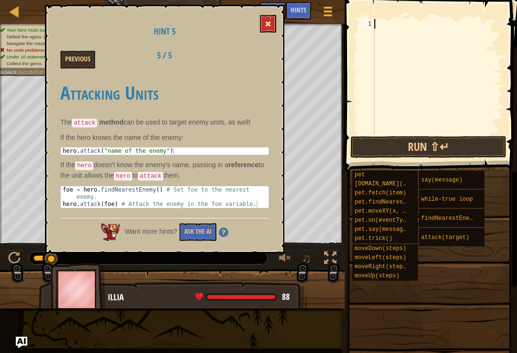
click at [268, 29] on button at bounding box center [268, 24] width 16 height 18
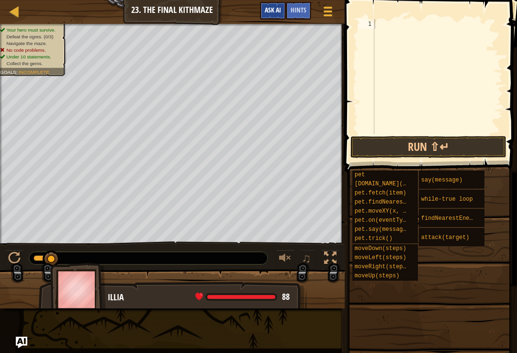
click at [278, 15] on button "Ask AI" at bounding box center [273, 11] width 26 height 18
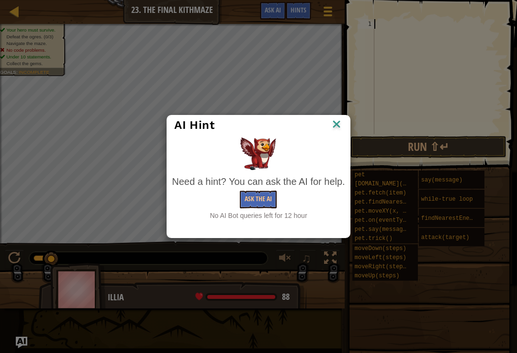
click at [334, 120] on img at bounding box center [336, 125] width 12 height 14
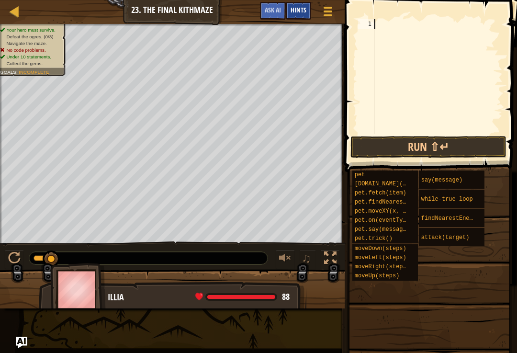
click at [300, 13] on span "Hints" at bounding box center [298, 9] width 16 height 9
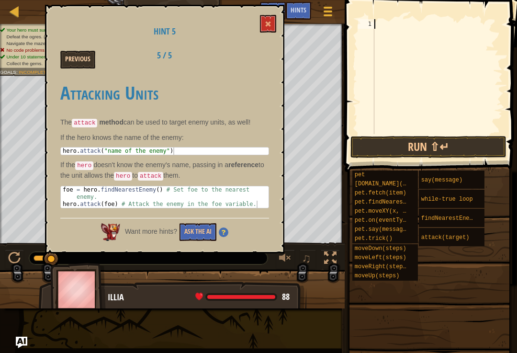
click at [86, 64] on button "Previous" at bounding box center [77, 60] width 35 height 18
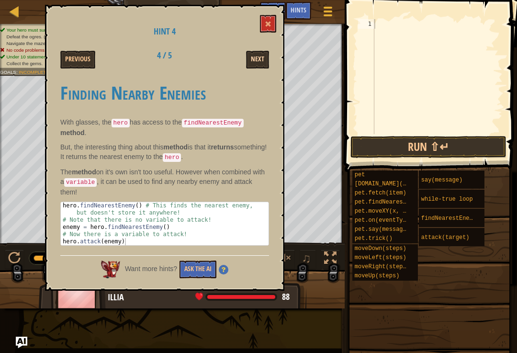
click at [251, 59] on button "Next" at bounding box center [257, 60] width 23 height 18
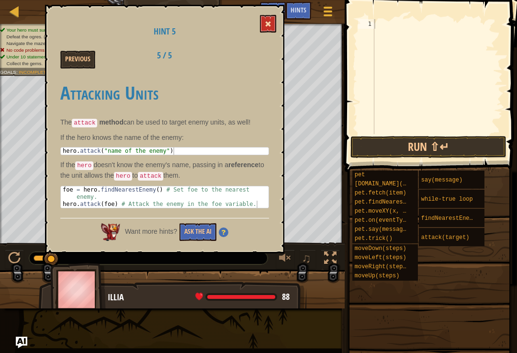
click at [270, 29] on button at bounding box center [268, 24] width 16 height 18
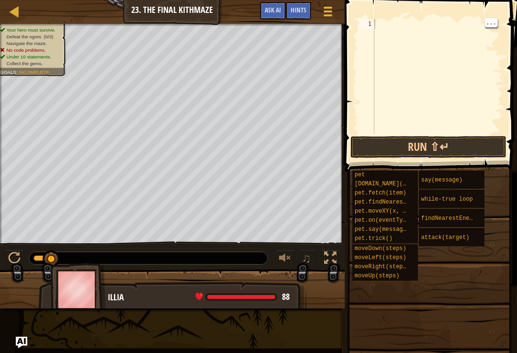
click at [379, 29] on div at bounding box center [437, 86] width 130 height 134
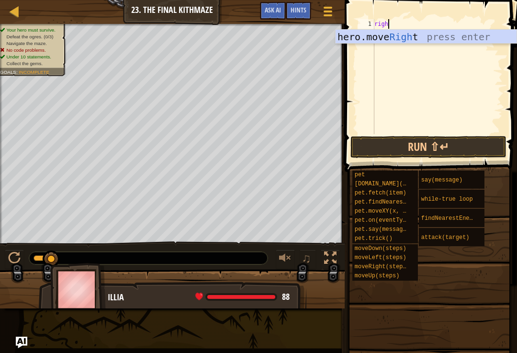
type textarea "right"
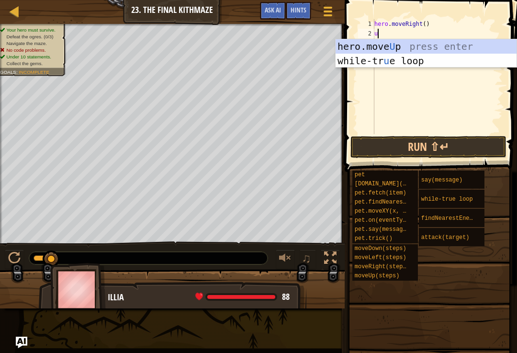
type textarea "up"
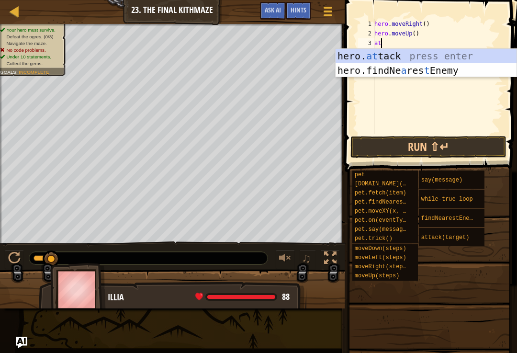
type textarea "a"
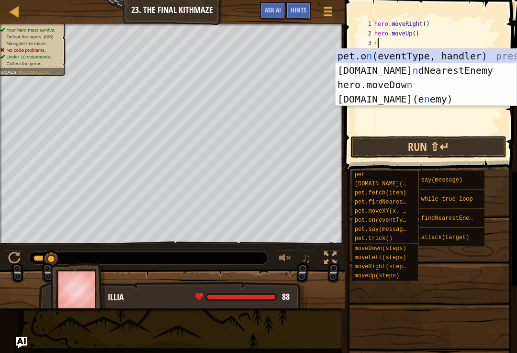
type textarea "ne"
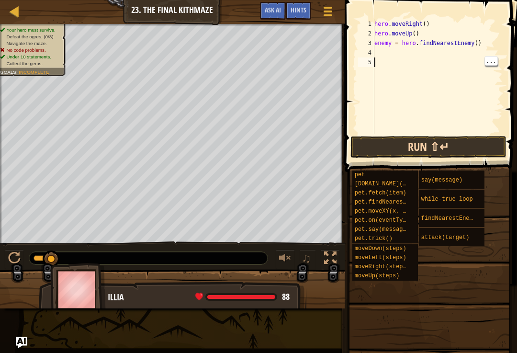
click at [483, 143] on button "Run ⇧↵" at bounding box center [428, 147] width 156 height 22
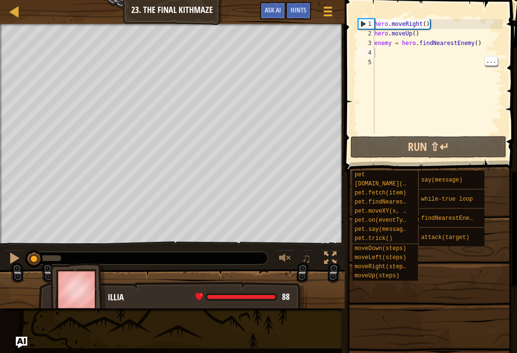
click at [394, 63] on div "hero . moveRight ( ) hero . moveUp ( ) enemy = hero . findNearestEnemy ( )" at bounding box center [437, 86] width 130 height 134
click at [393, 51] on div "hero . moveRight ( ) hero . moveUp ( ) enemy = hero . findNearestEnemy ( )" at bounding box center [437, 86] width 130 height 134
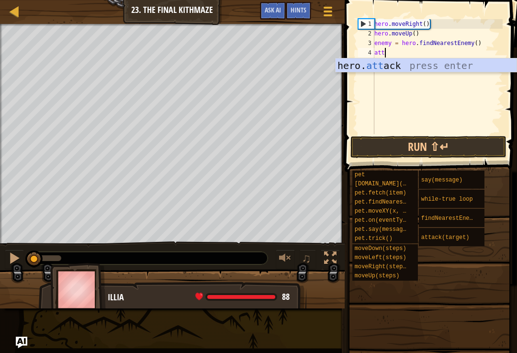
type textarea "hero.attack(enemy)"
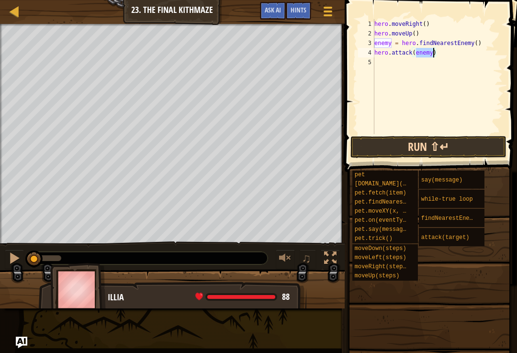
click at [414, 151] on button "Run ⇧↵" at bounding box center [428, 147] width 156 height 22
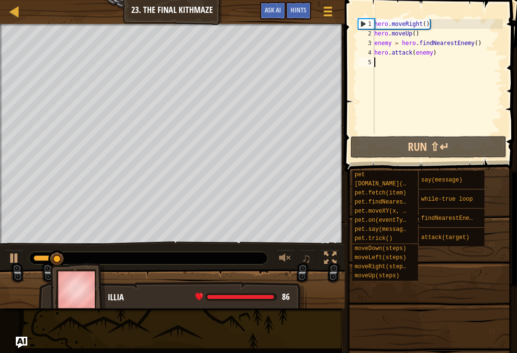
click at [387, 63] on div "hero . moveRight ( ) hero . moveUp ( ) enemy = hero . findNearestEnemy ( ) hero…" at bounding box center [437, 86] width 130 height 134
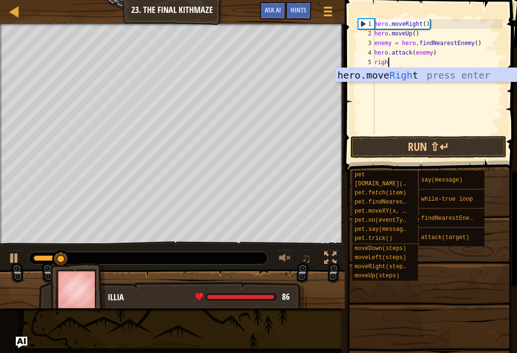
type textarea "right"
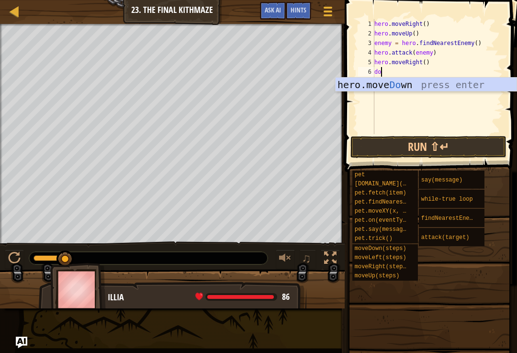
type textarea "down"
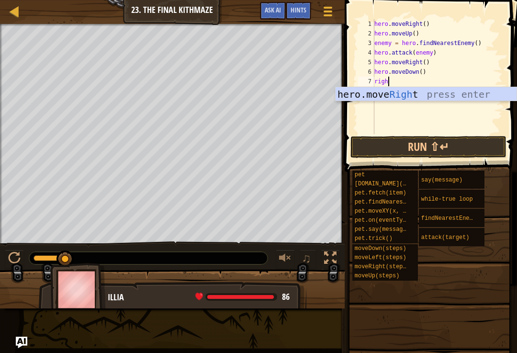
type textarea "right"
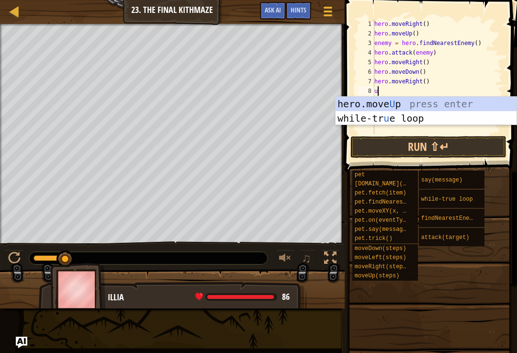
type textarea "up"
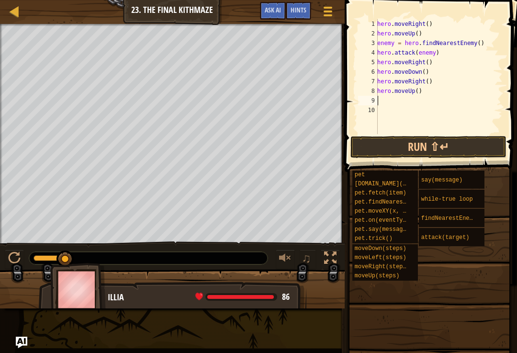
type textarea "ne"
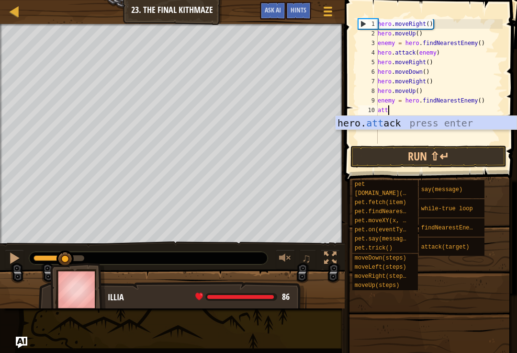
type textarea "hero.attack(enemy)"
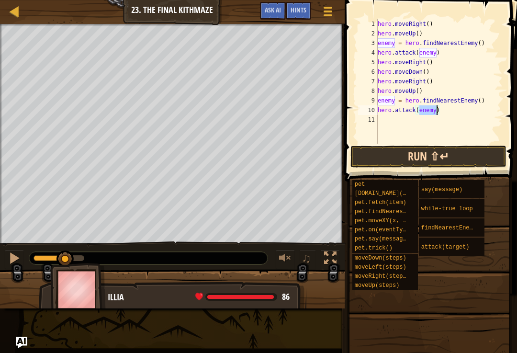
click at [439, 165] on button "Run ⇧↵" at bounding box center [428, 156] width 156 height 22
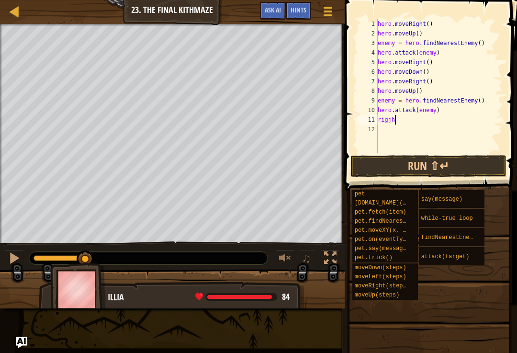
scroll to position [5, 0]
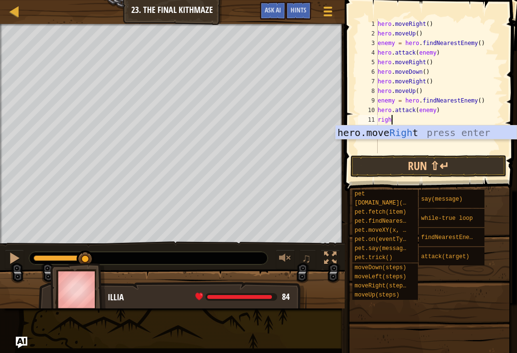
type textarea "right"
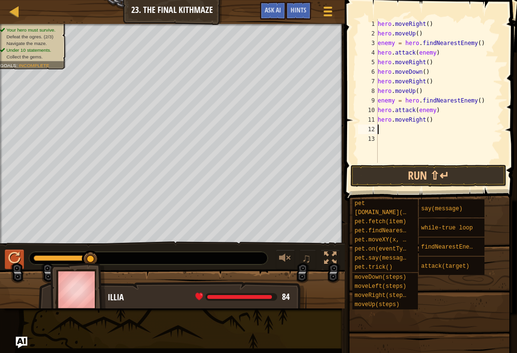
click at [20, 261] on div at bounding box center [14, 258] width 12 height 12
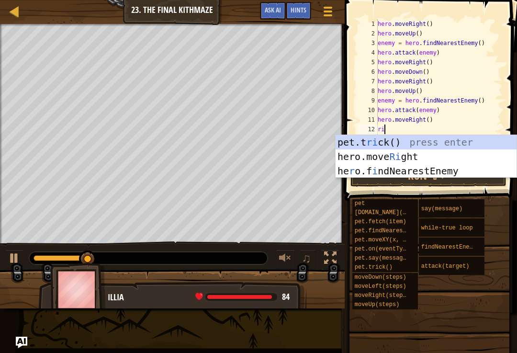
type textarea "righ"
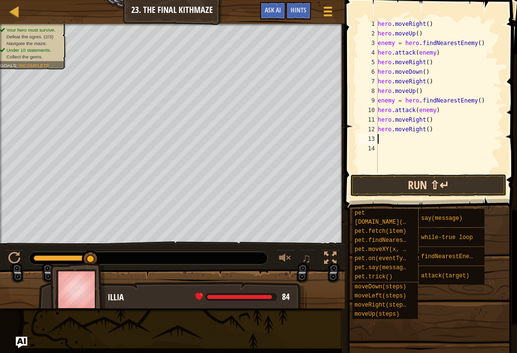
click at [443, 181] on button "Run ⇧↵" at bounding box center [428, 185] width 156 height 22
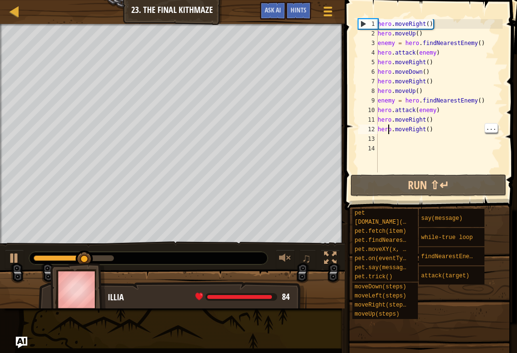
type textarea "hero.moveRight()"
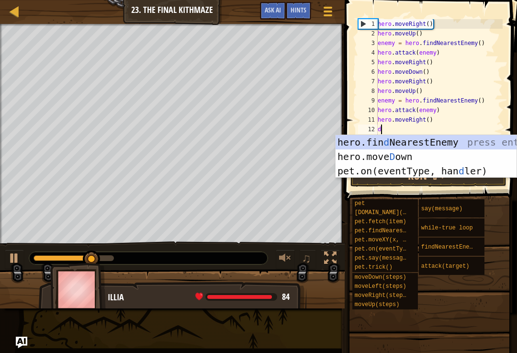
type textarea "do"
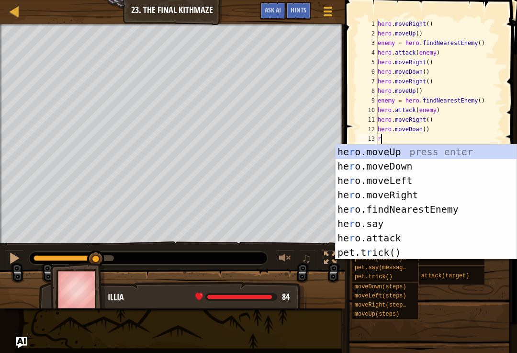
type textarea "ri"
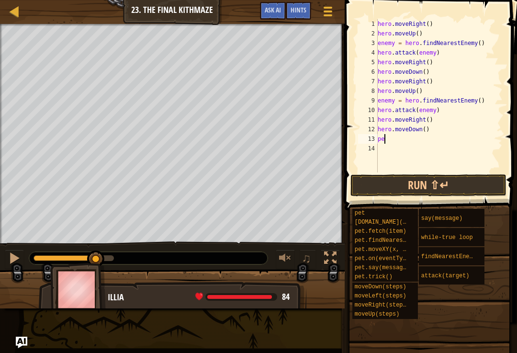
type textarea "p"
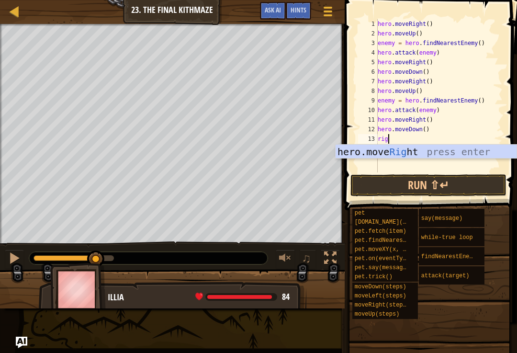
type textarea "right"
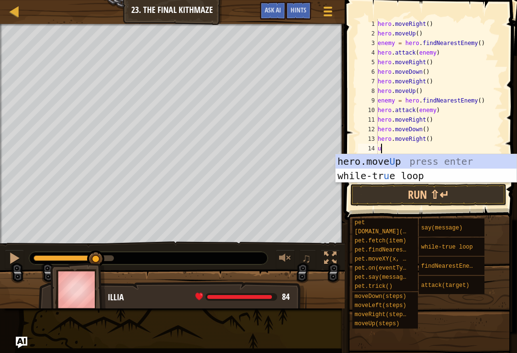
type textarea "up"
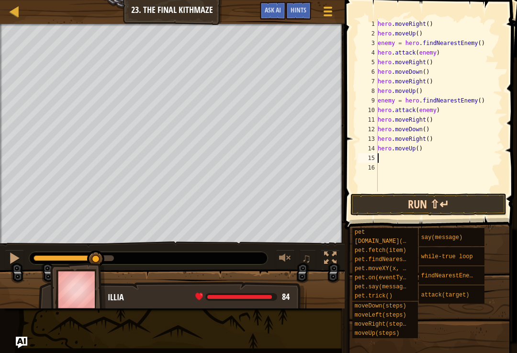
click at [473, 211] on button "Run ⇧↵" at bounding box center [428, 204] width 156 height 22
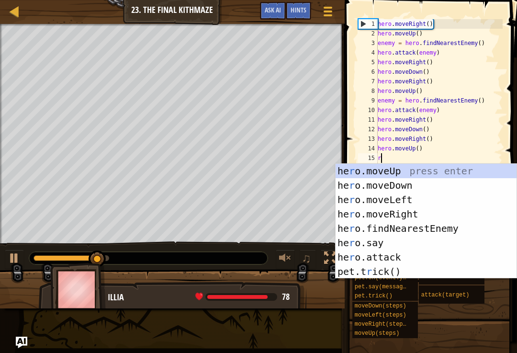
type textarea "rig"
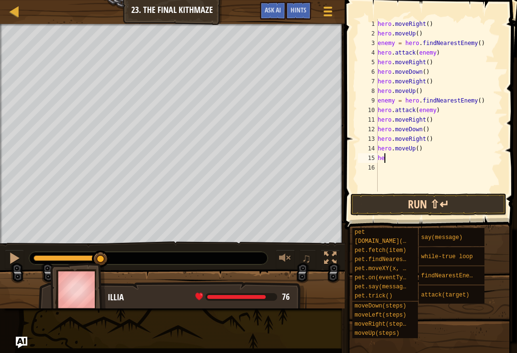
type textarea "h"
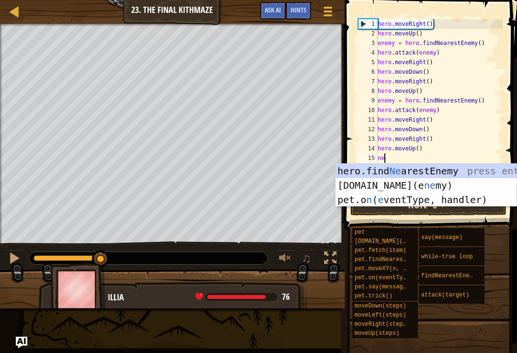
type textarea "near"
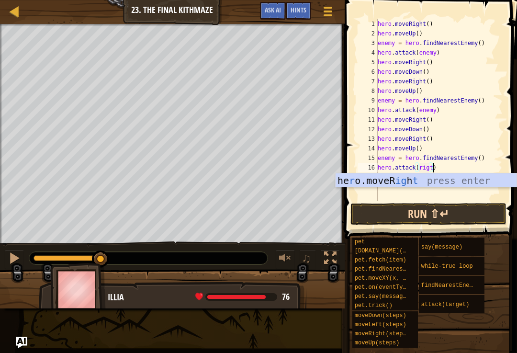
scroll to position [5, 4]
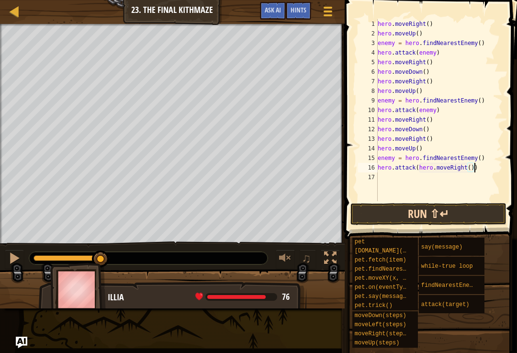
type textarea "hero.attack(hero.moveRight()"
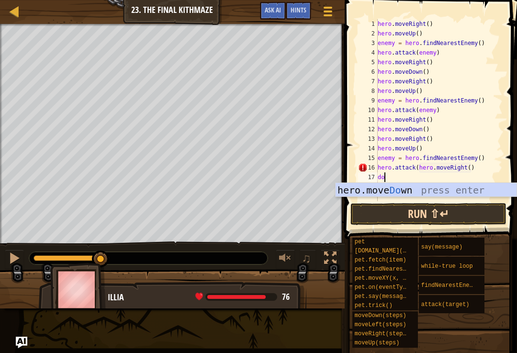
type textarea "down"
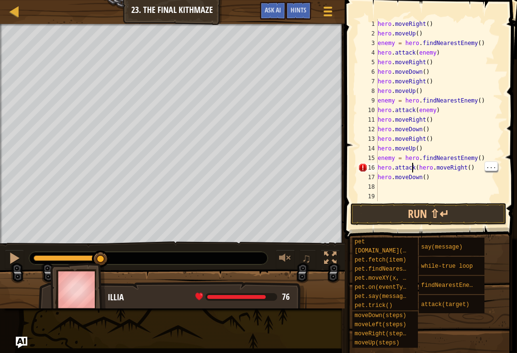
click at [414, 165] on div "hero . moveRight ( ) hero . moveUp ( ) enemy = hero . findNearestEnemy ( ) hero…" at bounding box center [439, 119] width 127 height 201
click at [426, 165] on div "hero . moveRight ( ) hero . moveUp ( ) enemy = hero . findNearestEnemy ( ) hero…" at bounding box center [439, 119] width 127 height 201
click at [489, 223] on button "Run ⇧↵" at bounding box center [428, 214] width 156 height 22
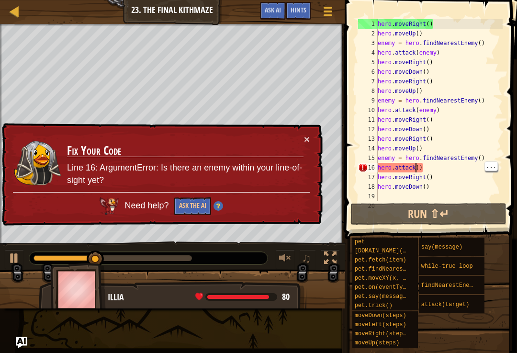
click at [414, 166] on div "hero . moveRight ( ) hero . moveUp ( ) enemy = hero . findNearestEnemy ( ) hero…" at bounding box center [439, 119] width 127 height 201
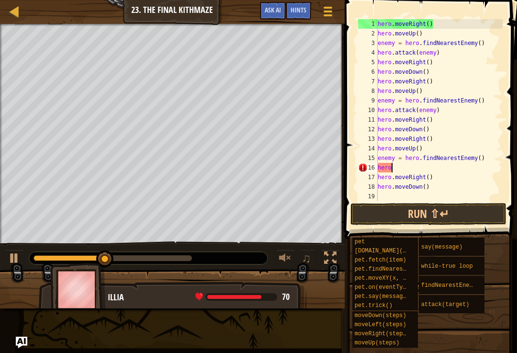
scroll to position [5, 0]
type textarea "h"
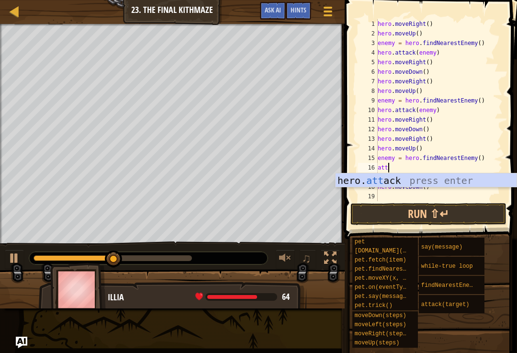
type textarea "hero.attack(enemy)"
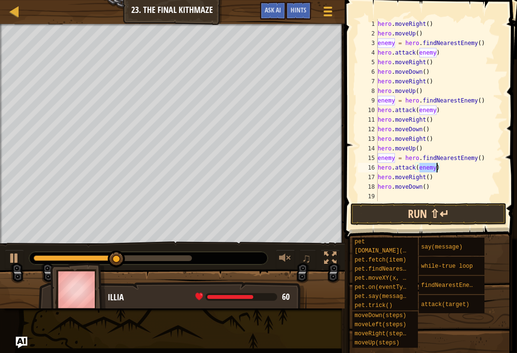
click at [479, 203] on button "Run ⇧↵" at bounding box center [428, 214] width 156 height 22
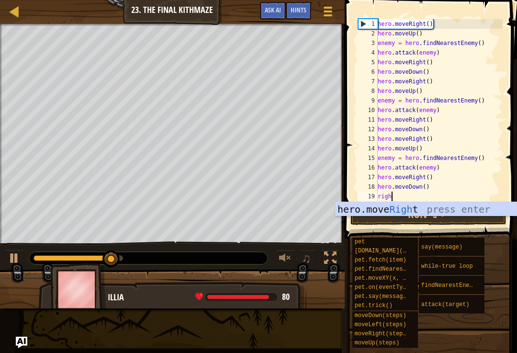
type textarea "right"
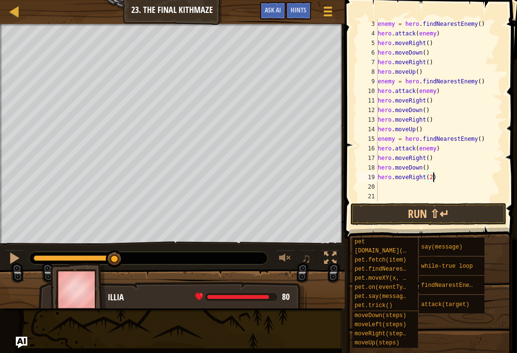
scroll to position [5, 4]
click at [474, 211] on button "Run ⇧↵" at bounding box center [428, 214] width 156 height 22
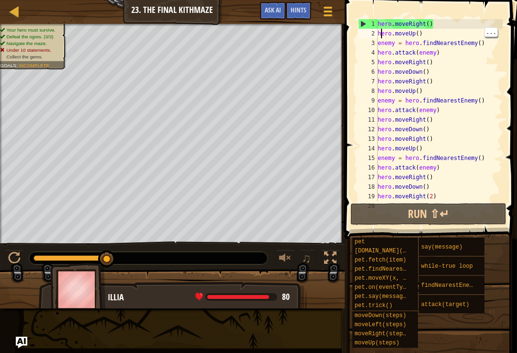
scroll to position [5, 3]
click at [382, 30] on div "hero . moveRight ( ) hero . moveUp ( ) enemy = hero . findNearestEnemy ( ) hero…" at bounding box center [439, 119] width 127 height 201
click at [379, 22] on div "hero . moveRight ( ) hero . moveUp ( ) enemy = hero . findNearestEnemy ( ) hero…" at bounding box center [439, 119] width 127 height 201
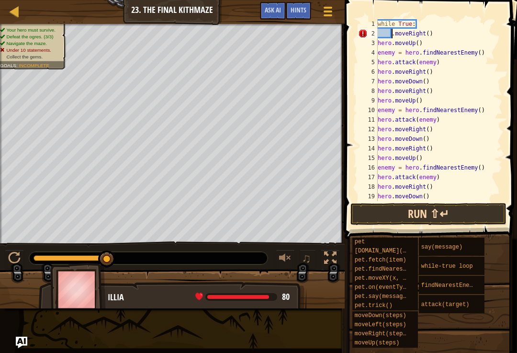
click at [485, 212] on button "Run ⇧↵" at bounding box center [428, 214] width 156 height 22
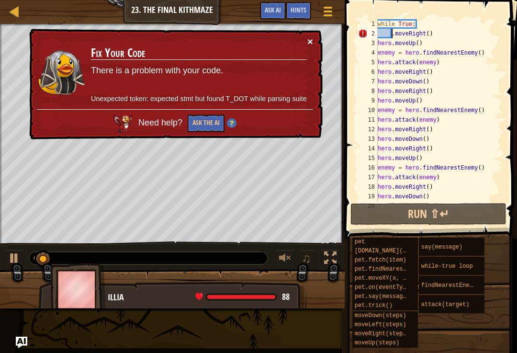
click at [309, 39] on button "×" at bounding box center [310, 41] width 6 height 10
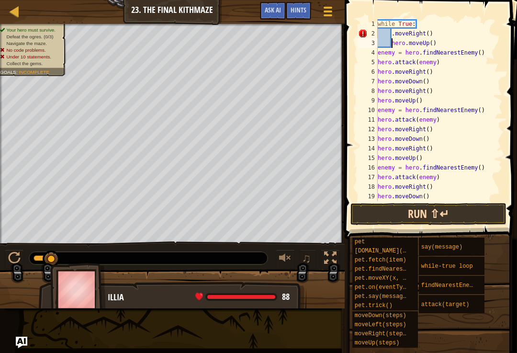
click at [491, 210] on button "Run ⇧↵" at bounding box center [428, 214] width 156 height 22
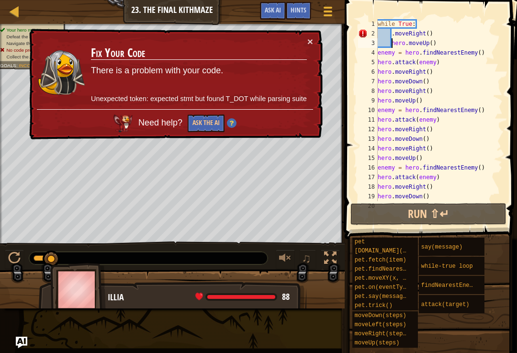
click at [228, 122] on img at bounding box center [232, 123] width 10 height 10
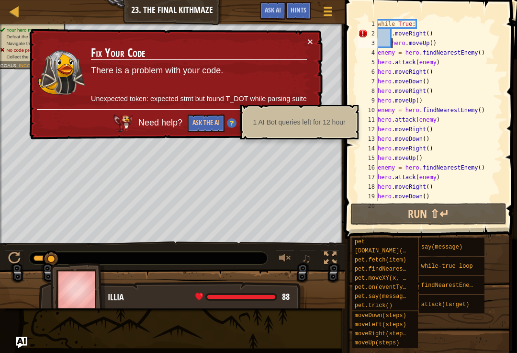
click at [234, 120] on img at bounding box center [232, 123] width 10 height 10
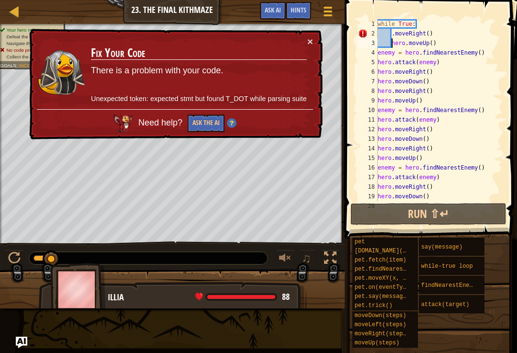
click at [318, 47] on div "× Fix Your Code There is a problem with your code. Unexpected token: expected s…" at bounding box center [174, 84] width 295 height 111
click at [309, 49] on div "× Fix Your Code There is a problem with your code. Unexpected token: expected s…" at bounding box center [174, 84] width 295 height 111
click at [308, 38] on button "×" at bounding box center [310, 41] width 6 height 10
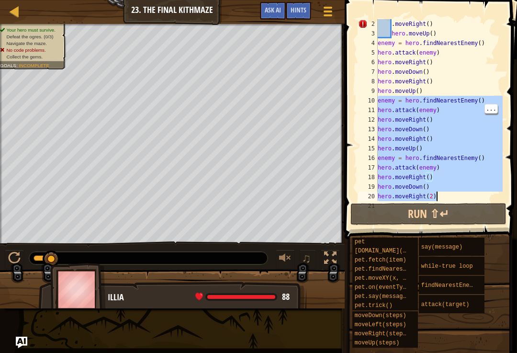
type textarea "hero.moveRight(2)"
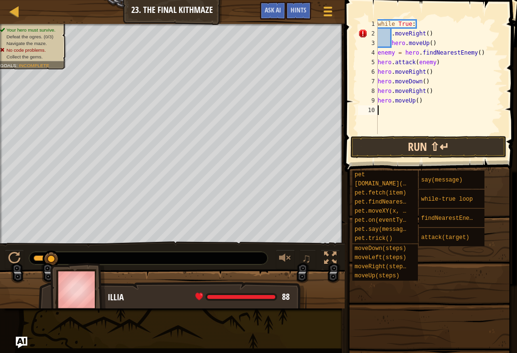
click at [454, 151] on button "Run ⇧↵" at bounding box center [428, 147] width 156 height 22
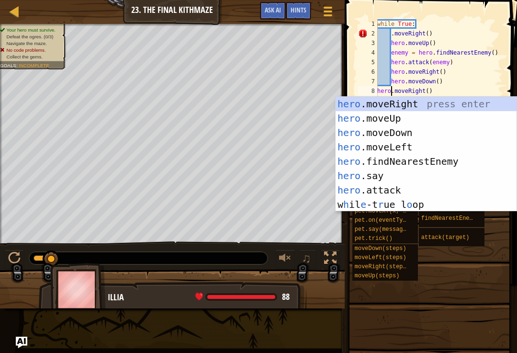
scroll to position [5, 1]
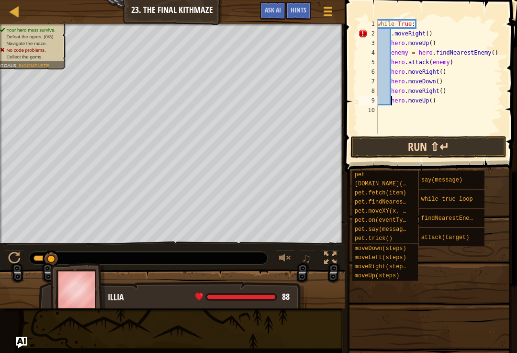
click at [491, 149] on button "Run ⇧↵" at bounding box center [428, 147] width 156 height 22
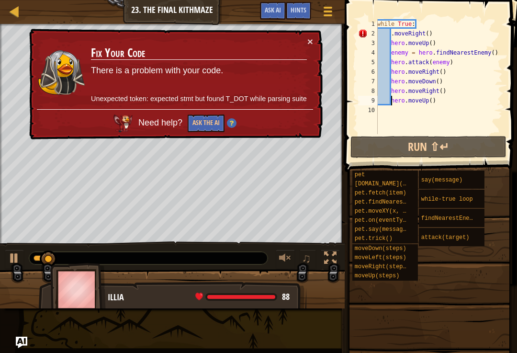
click at [307, 49] on td "Fix Your Code There is a problem with your code. Unexpected token: expected stm…" at bounding box center [198, 72] width 217 height 73
click at [308, 45] on button "×" at bounding box center [310, 41] width 6 height 10
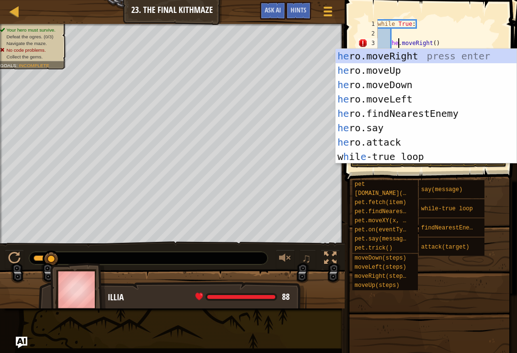
scroll to position [5, 2]
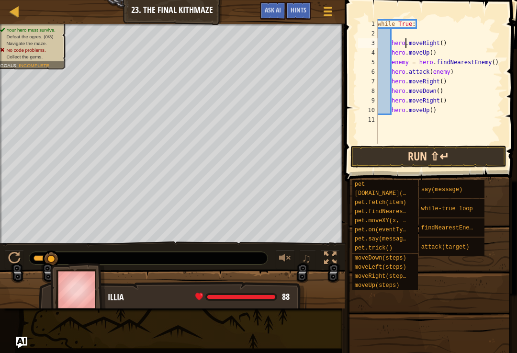
click at [445, 153] on button "Run ⇧↵" at bounding box center [428, 156] width 156 height 22
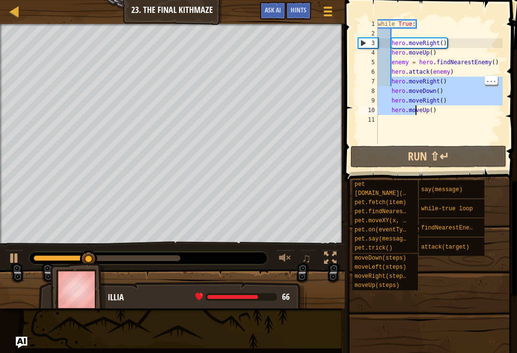
type textarea "hero.moveUp()"
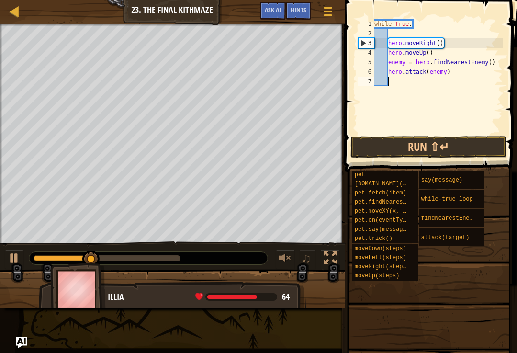
scroll to position [5, 0]
click at [451, 138] on button "Run ⇧↵" at bounding box center [428, 147] width 156 height 22
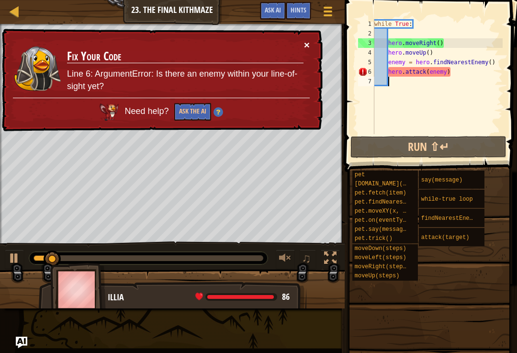
click at [304, 49] on button "×" at bounding box center [307, 45] width 6 height 10
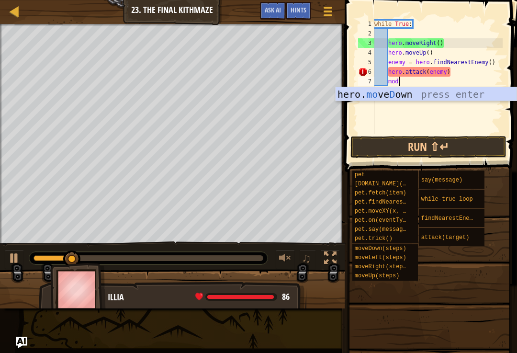
scroll to position [5, 1]
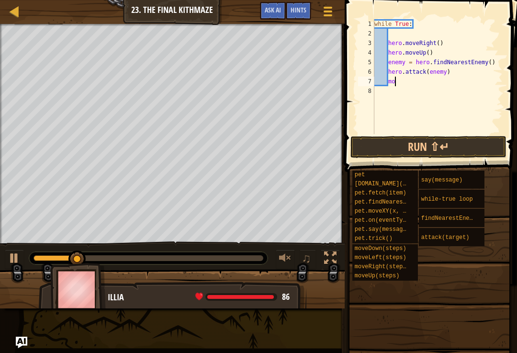
type textarea "m"
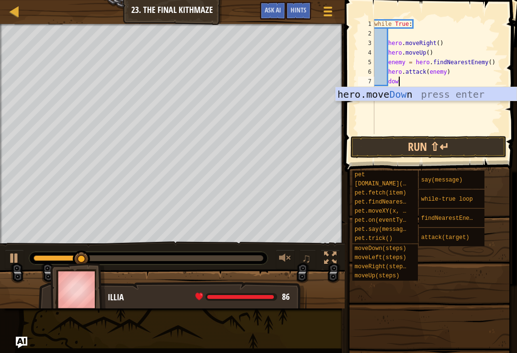
type textarea "down"
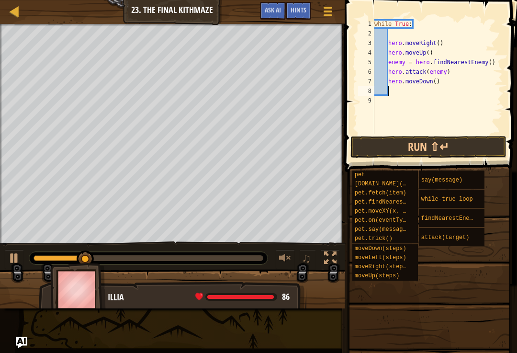
click at [461, 134] on div "while True : hero . moveRight ( ) hero . moveUp ( ) enemy = hero . findNearestE…" at bounding box center [437, 86] width 130 height 134
click at [461, 142] on button "Run ⇧↵" at bounding box center [428, 147] width 156 height 22
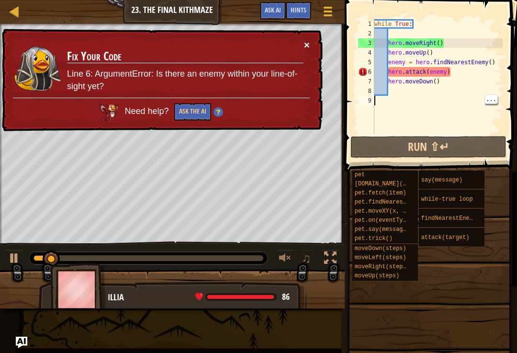
click at [304, 50] on button "×" at bounding box center [307, 45] width 6 height 10
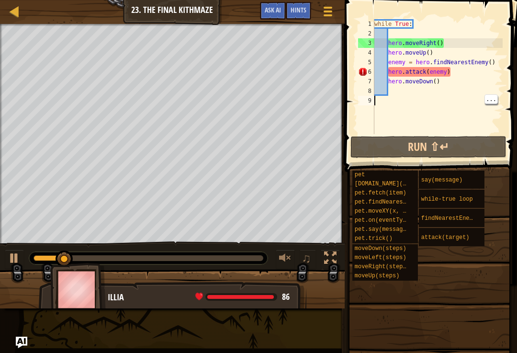
click at [394, 124] on div "while True : hero . moveRight ( ) hero . moveUp ( ) enemy = hero . findNearestE…" at bounding box center [437, 86] width 130 height 134
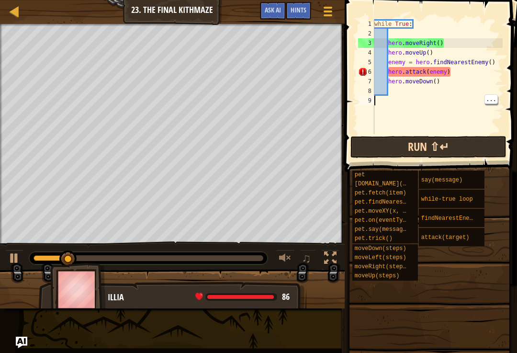
click at [383, 156] on button "Run ⇧↵" at bounding box center [428, 147] width 156 height 22
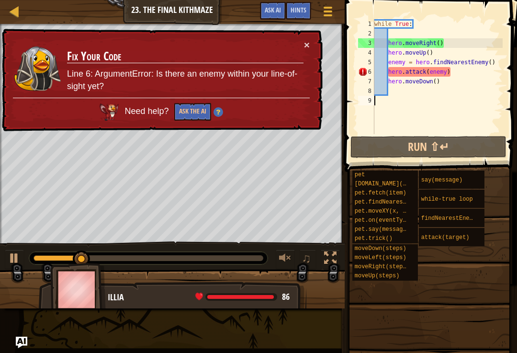
type textarea "hero.moveRight()"
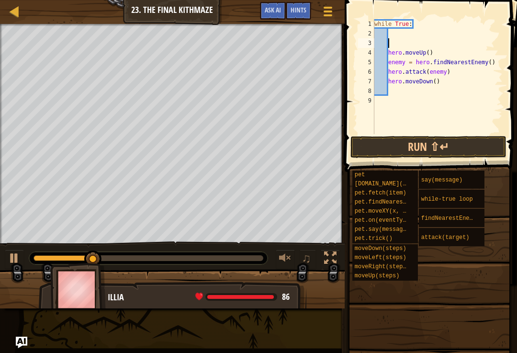
type textarea "while True:"
click at [376, 24] on div "while True : hero . moveUp ( ) enemy = hero . findNearestEnemy ( ) hero . attac…" at bounding box center [437, 86] width 130 height 134
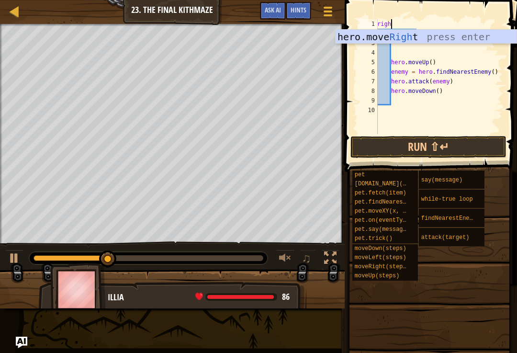
type textarea "right"
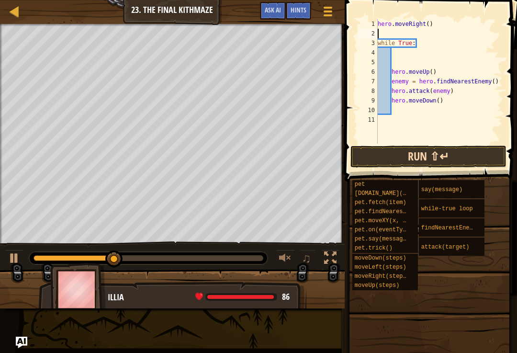
click at [440, 158] on button "Run ⇧↵" at bounding box center [428, 156] width 156 height 22
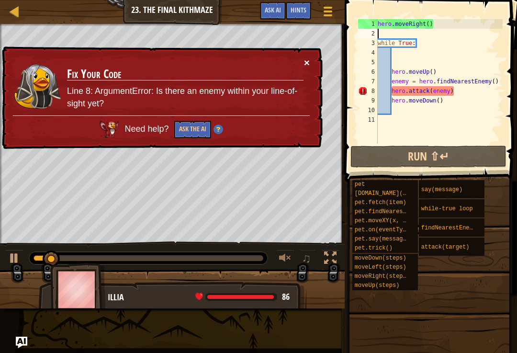
click at [304, 59] on button "×" at bounding box center [307, 62] width 6 height 10
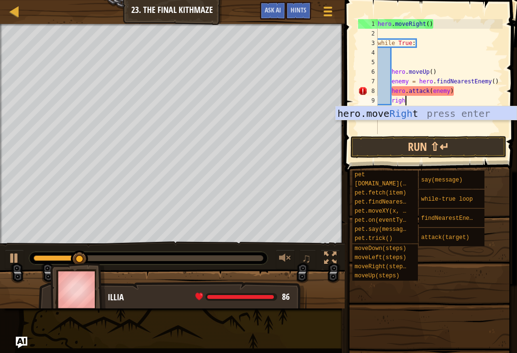
type textarea "right"
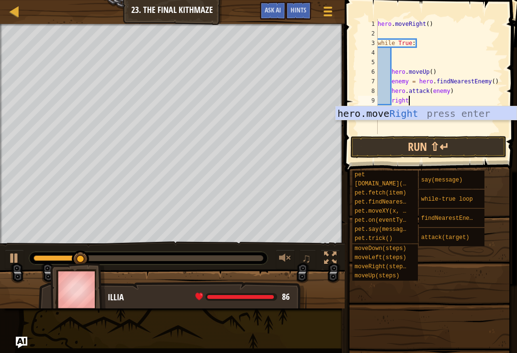
scroll to position [5, 0]
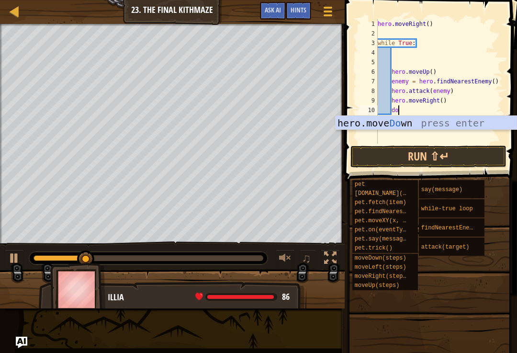
type textarea "down"
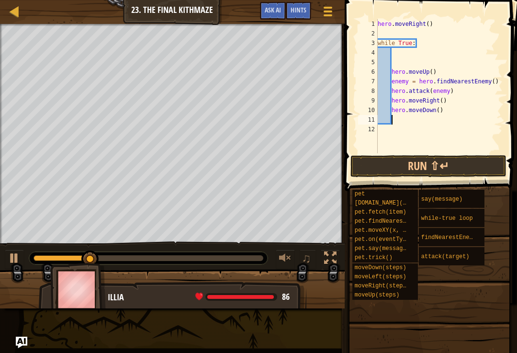
scroll to position [5, 0]
click at [478, 184] on span at bounding box center [429, 320] width 166 height 283
click at [480, 164] on button "Run ⇧↵" at bounding box center [428, 166] width 156 height 22
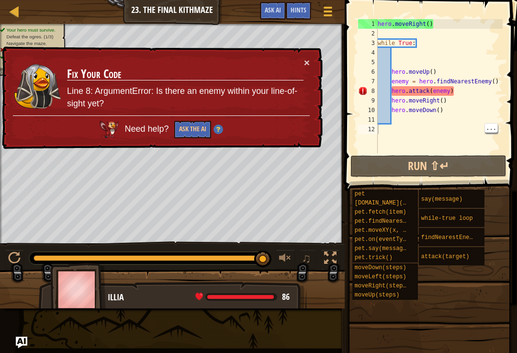
drag, startPoint x: 480, startPoint y: 164, endPoint x: 0, endPoint y: 0, distance: 507.4
click at [387, 0] on html "Map Introduction to Computer Science 23. The Final Kithmaze Game Menu Done Hint…" at bounding box center [258, 0] width 517 height 0
click at [388, 64] on div "hero . moveRight ( ) while True : hero . moveUp ( ) enemy = hero . findNearestE…" at bounding box center [439, 95] width 127 height 153
click at [516, 277] on div "Hints Videos 1 2 3 4 5 6 7 8 9 10 11 12 hero . moveRight ( ) while True : hero …" at bounding box center [429, 174] width 175 height 348
click at [288, 258] on div at bounding box center [285, 258] width 12 height 12
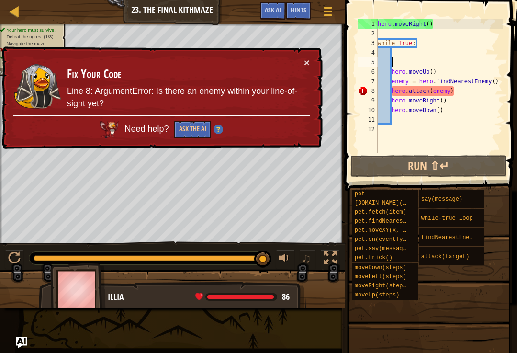
click at [319, 65] on div "× Fix Your Code Line 8: ArgumentError: Is there an enemy within your line-of-si…" at bounding box center [161, 97] width 323 height 103
click at [304, 62] on button "×" at bounding box center [307, 62] width 6 height 10
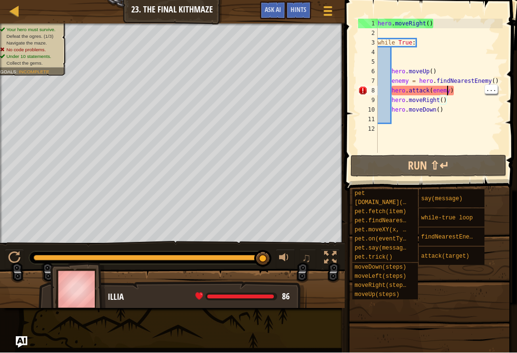
click at [447, 88] on div "hero . moveRight ( ) while True : hero . moveUp ( ) enemy = hero . findNearestE…" at bounding box center [439, 95] width 127 height 153
click at [496, 94] on div "hero . moveRight ( ) while True : hero . moveUp ( ) enemy = hero . findNearestE…" at bounding box center [439, 95] width 127 height 153
click at [496, 82] on div "hero . moveRight ( ) while True : hero . moveUp ( ) enemy = hero . findNearestE…" at bounding box center [439, 95] width 127 height 153
click at [502, 89] on div "hero . moveRight ( ) while True : hero . moveUp ( ) enemy = hero . findNearestE…" at bounding box center [439, 95] width 127 height 153
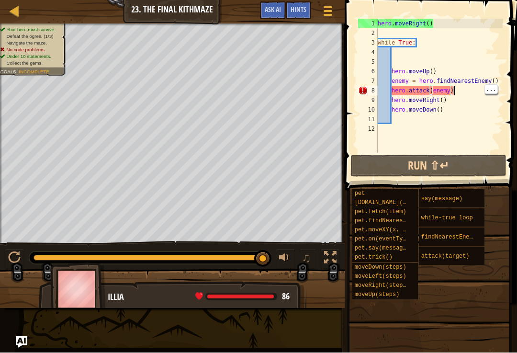
click at [498, 96] on div "hero . moveRight ( ) while True : hero . moveUp ( ) enemy = hero . findNearestE…" at bounding box center [439, 95] width 127 height 153
click at [498, 89] on div "hero . moveRight ( ) while True : hero . moveUp ( ) enemy = hero . findNearestE…" at bounding box center [439, 95] width 127 height 153
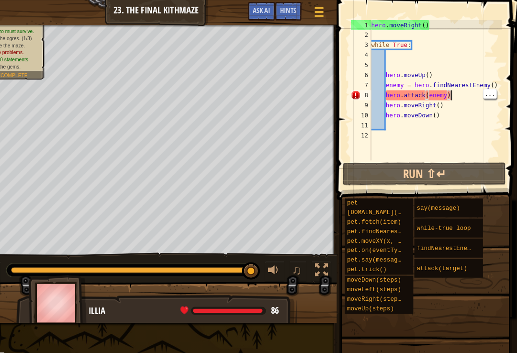
scroll to position [0, 0]
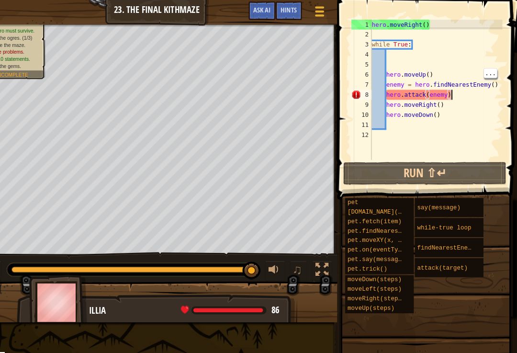
click at [376, 68] on div "hero . moveRight ( ) while True : hero . moveUp ( ) enemy = hero . findNearestE…" at bounding box center [439, 95] width 127 height 153
click at [376, 72] on div "hero . moveRight ( ) while True : hero . moveUp ( ) enemy = hero . findNearestE…" at bounding box center [439, 95] width 127 height 153
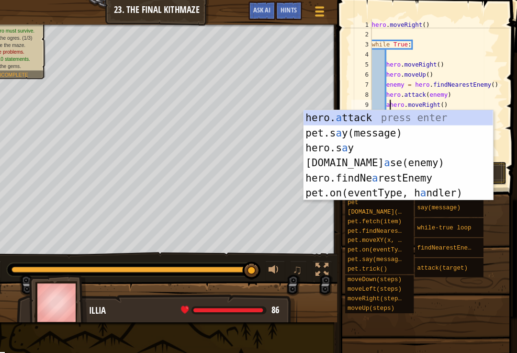
scroll to position [5, 1]
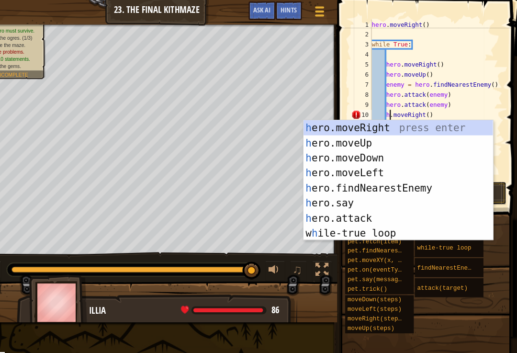
type textarea "hero.moveRight()"
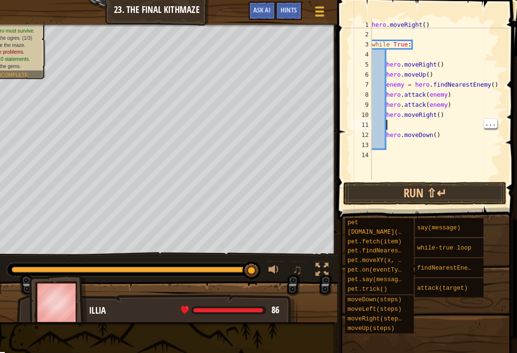
scroll to position [5, 0]
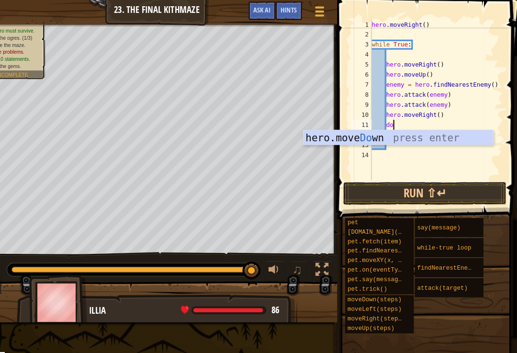
type textarea "dow"
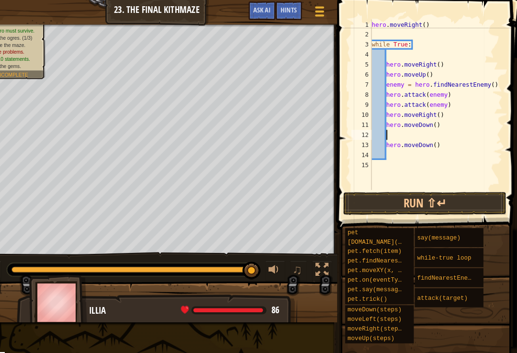
type textarea "hero.moveDown()"
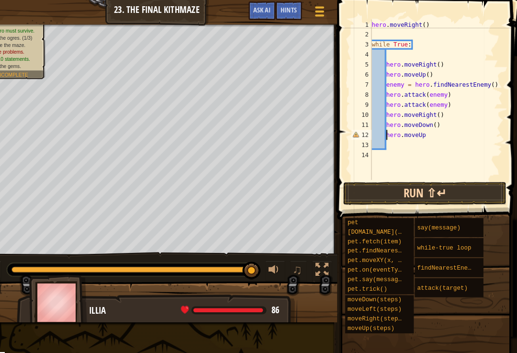
click at [434, 176] on button "Run ⇧↵" at bounding box center [428, 185] width 156 height 22
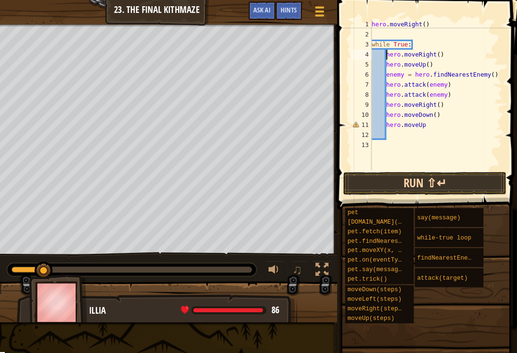
click at [442, 186] on button "Run ⇧↵" at bounding box center [428, 176] width 156 height 22
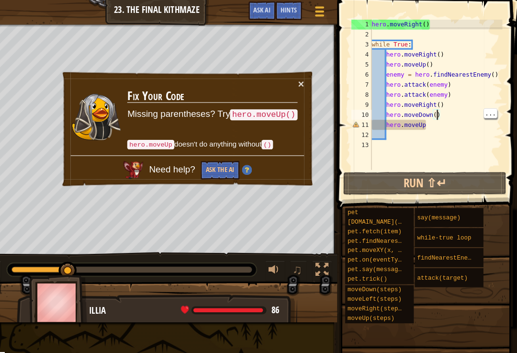
scroll to position [5, 5]
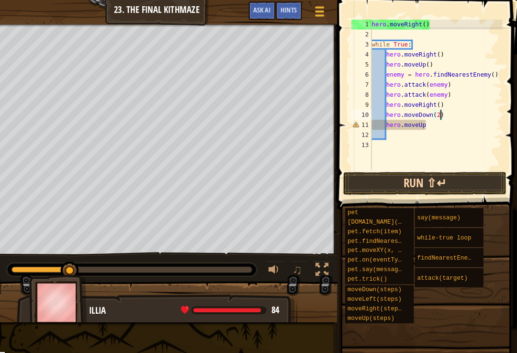
click at [441, 172] on button "Run ⇧↵" at bounding box center [428, 176] width 156 height 22
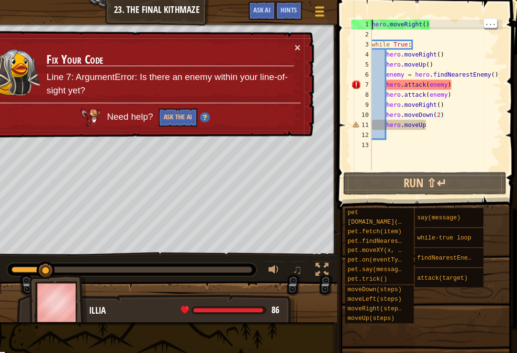
scroll to position [5, 4]
type textarea "hero.moveRight()"
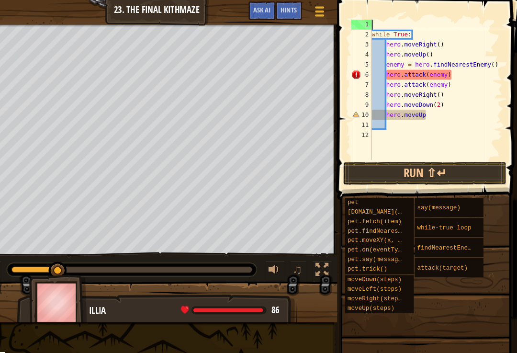
scroll to position [5, 0]
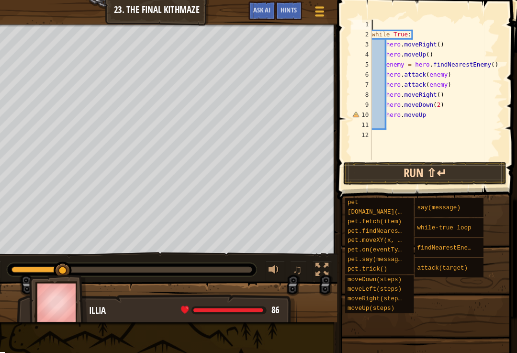
click at [457, 157] on button "Run ⇧↵" at bounding box center [428, 166] width 156 height 22
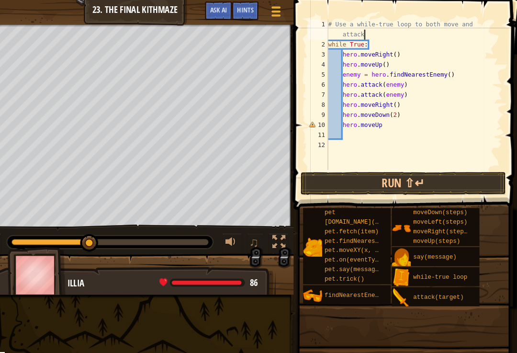
scroll to position [5, 3]
click at [417, 193] on span at bounding box center [408, 330] width 207 height 283
click at [415, 174] on button "Run ⇧↵" at bounding box center [408, 176] width 196 height 22
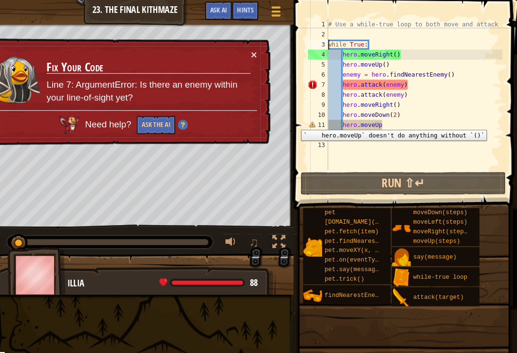
click at [316, 117] on div "11" at bounding box center [326, 120] width 20 height 10
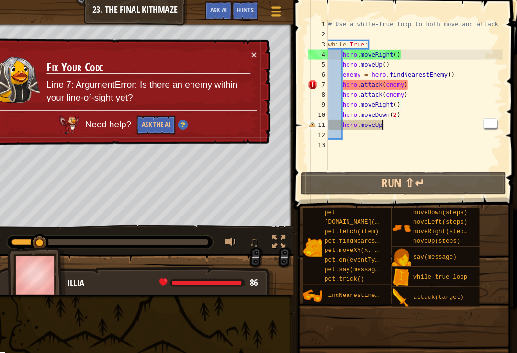
click at [375, 117] on div "# Use a while-true loop to both move and attack while True : hero . moveRight (…" at bounding box center [418, 100] width 168 height 163
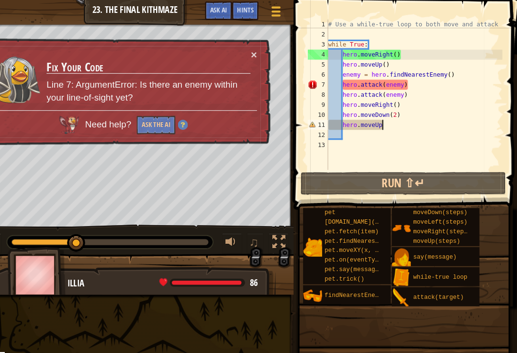
scroll to position [5, 4]
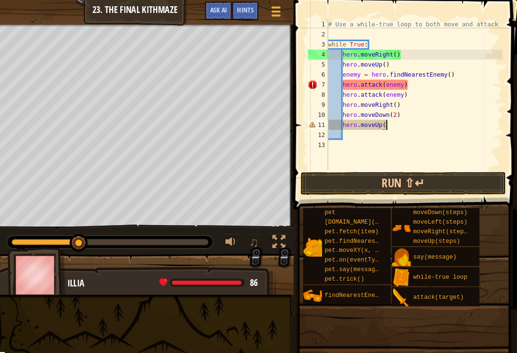
type textarea "hero.moveUp()"
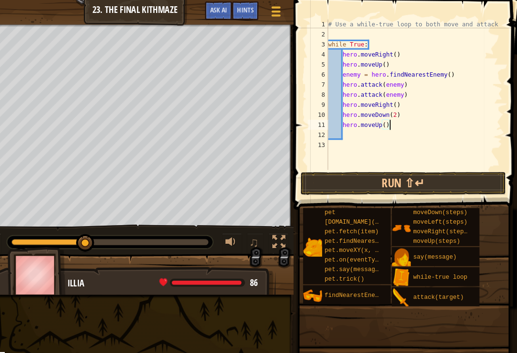
scroll to position [5, 0]
click at [437, 168] on button "Run ⇧↵" at bounding box center [408, 176] width 196 height 22
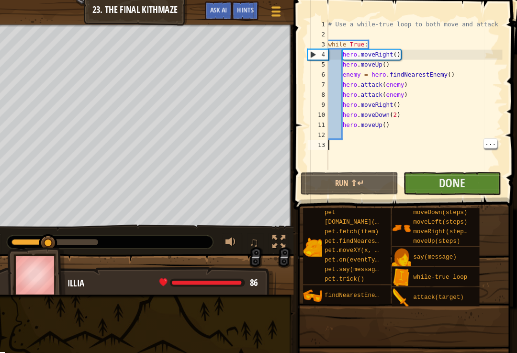
click at [449, 167] on button "Done" at bounding box center [454, 176] width 93 height 22
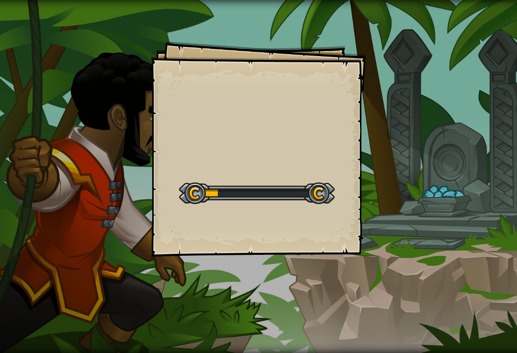
scroll to position [15, 22]
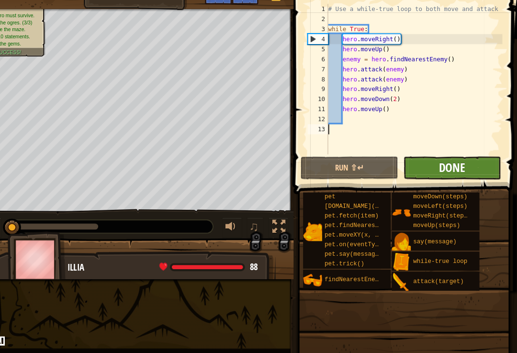
click at [442, 167] on span "Done" at bounding box center [454, 174] width 25 height 15
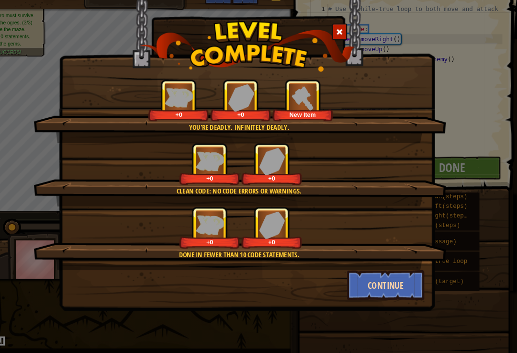
click at [370, 276] on button "Continue" at bounding box center [391, 287] width 74 height 29
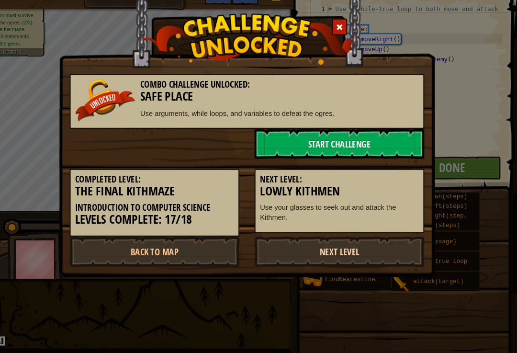
click at [304, 241] on link "Next Level" at bounding box center [347, 255] width 162 height 29
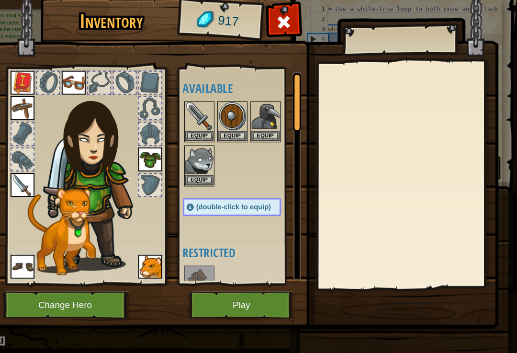
click at [252, 313] on img at bounding box center [255, 155] width 487 height 347
click at [257, 293] on button "Play" at bounding box center [253, 306] width 100 height 26
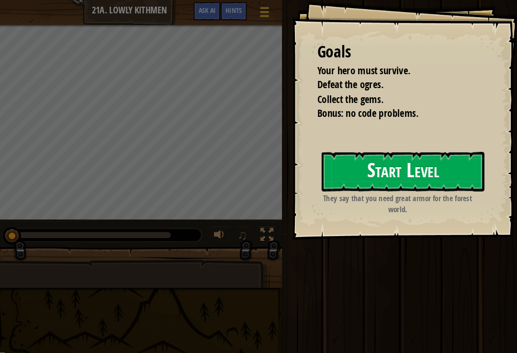
click at [414, 155] on button "Start Level" at bounding box center [408, 164] width 156 height 38
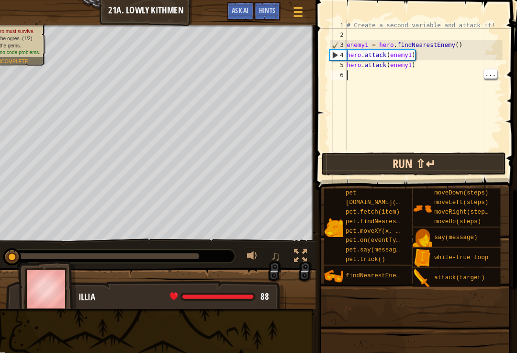
click at [430, 151] on button "Run ⇧↵" at bounding box center [418, 156] width 176 height 22
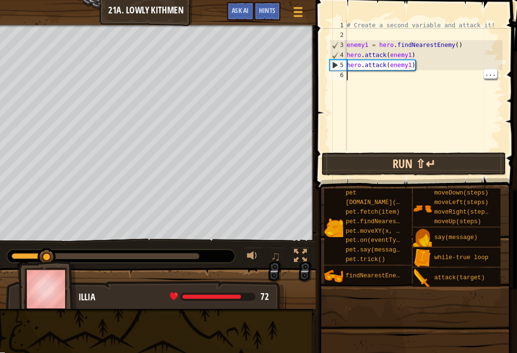
scroll to position [5, 0]
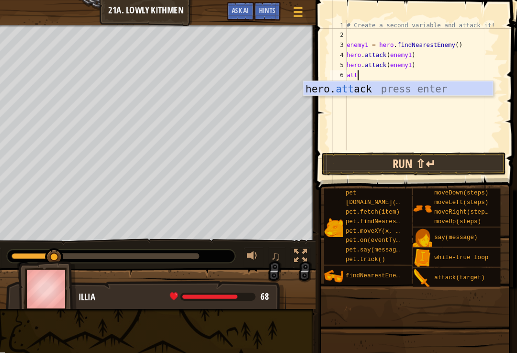
type textarea "hero.attack(enemy)"
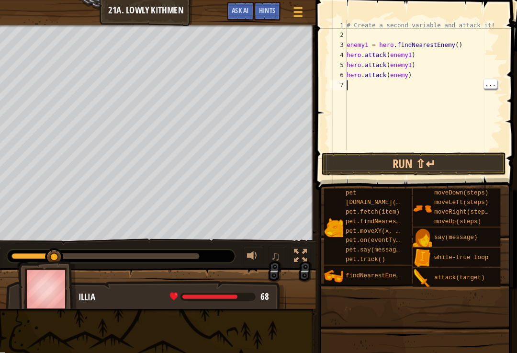
click at [395, 68] on div "# Create a second variable and attack it! enemy1 = hero . findNearestEnemy ( ) …" at bounding box center [427, 91] width 151 height 144
type textarea "hero.attack(enemy2)"
click at [435, 153] on button "Run ⇧↵" at bounding box center [418, 156] width 176 height 22
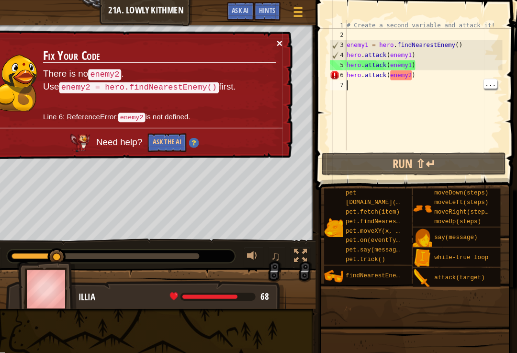
click at [287, 43] on button "×" at bounding box center [290, 41] width 6 height 10
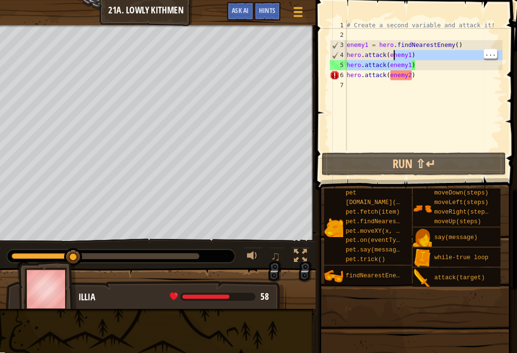
type textarea "hero.attack(enemy1)"
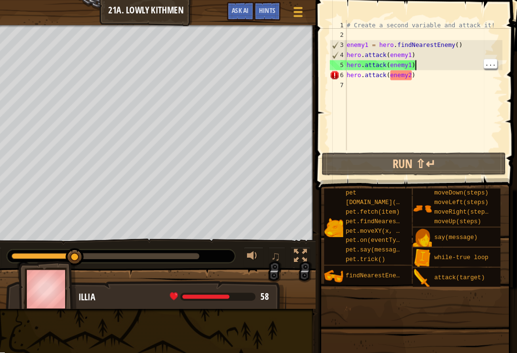
click at [452, 80] on div "# Create a second variable and attack it! enemy1 = hero . findNearestEnemy ( ) …" at bounding box center [427, 91] width 151 height 144
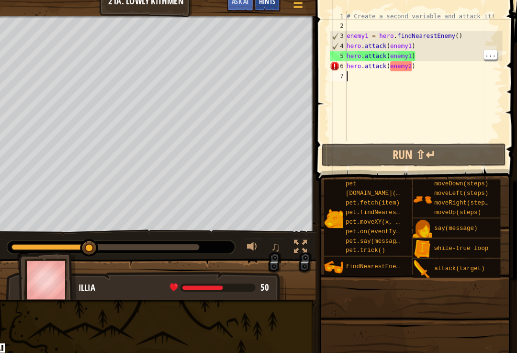
click at [265, 10] on div "Hints" at bounding box center [277, 11] width 25 height 18
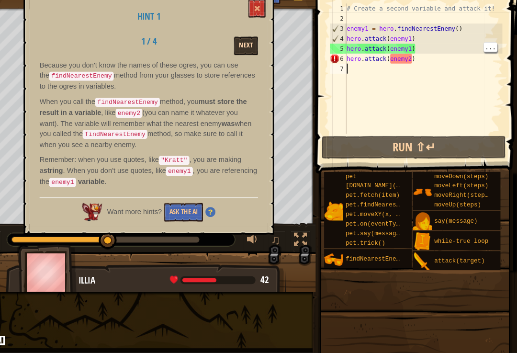
click at [246, 51] on button "Next" at bounding box center [257, 60] width 23 height 18
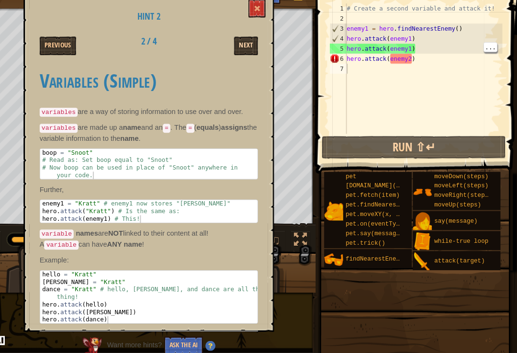
click at [246, 51] on button "Next" at bounding box center [257, 60] width 23 height 18
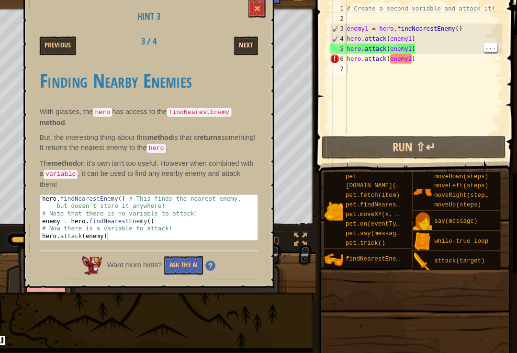
click at [246, 51] on button "Next" at bounding box center [257, 60] width 23 height 18
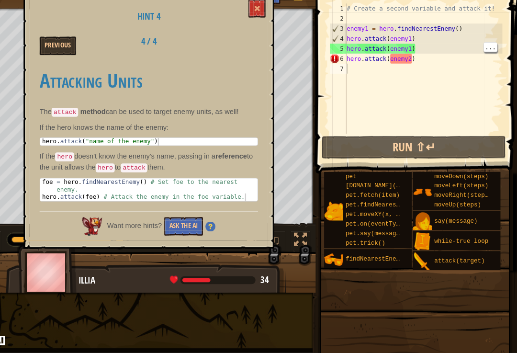
click at [236, 51] on div "Previous 4 / 4" at bounding box center [164, 60] width 223 height 18
click at [260, 15] on button at bounding box center [268, 24] width 16 height 18
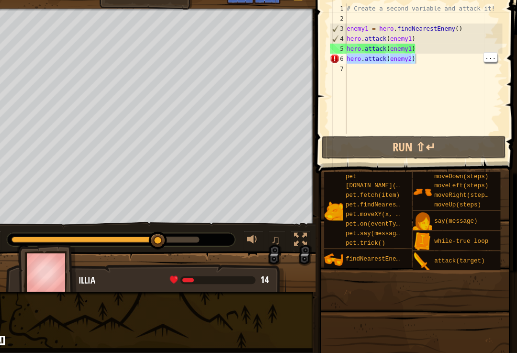
click at [406, 57] on div "# Create a second variable and attack it! enemy1 = hero . findNearestEnemy ( ) …" at bounding box center [427, 91] width 151 height 144
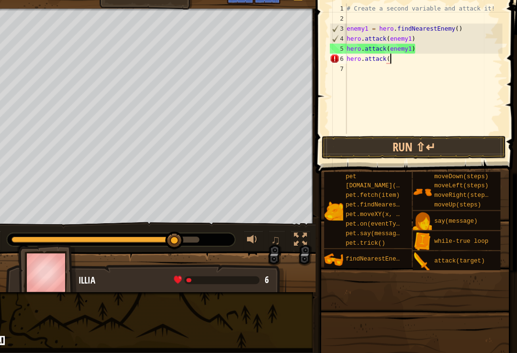
type textarea "hero.attack"
click at [460, 145] on button "Run ⇧↵" at bounding box center [418, 156] width 176 height 22
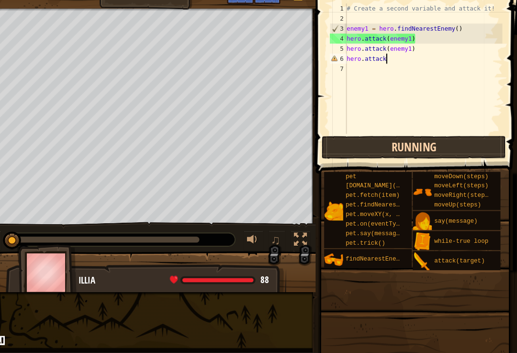
click at [466, 145] on button "Running" at bounding box center [418, 156] width 176 height 22
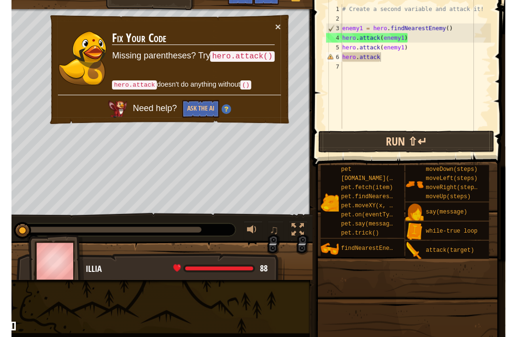
scroll to position [0, 0]
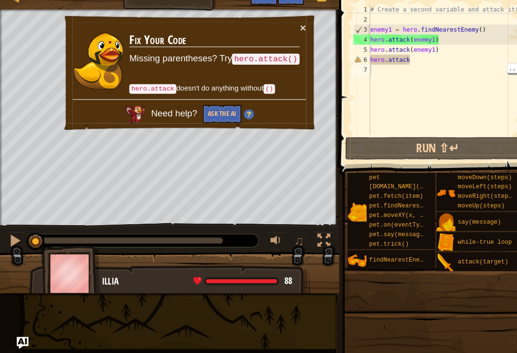
click at [368, 54] on div "# Create a second variable and attack it! enemy1 = hero . findNearestEnemy ( ) …" at bounding box center [427, 91] width 151 height 144
